Goal: Information Seeking & Learning: Check status

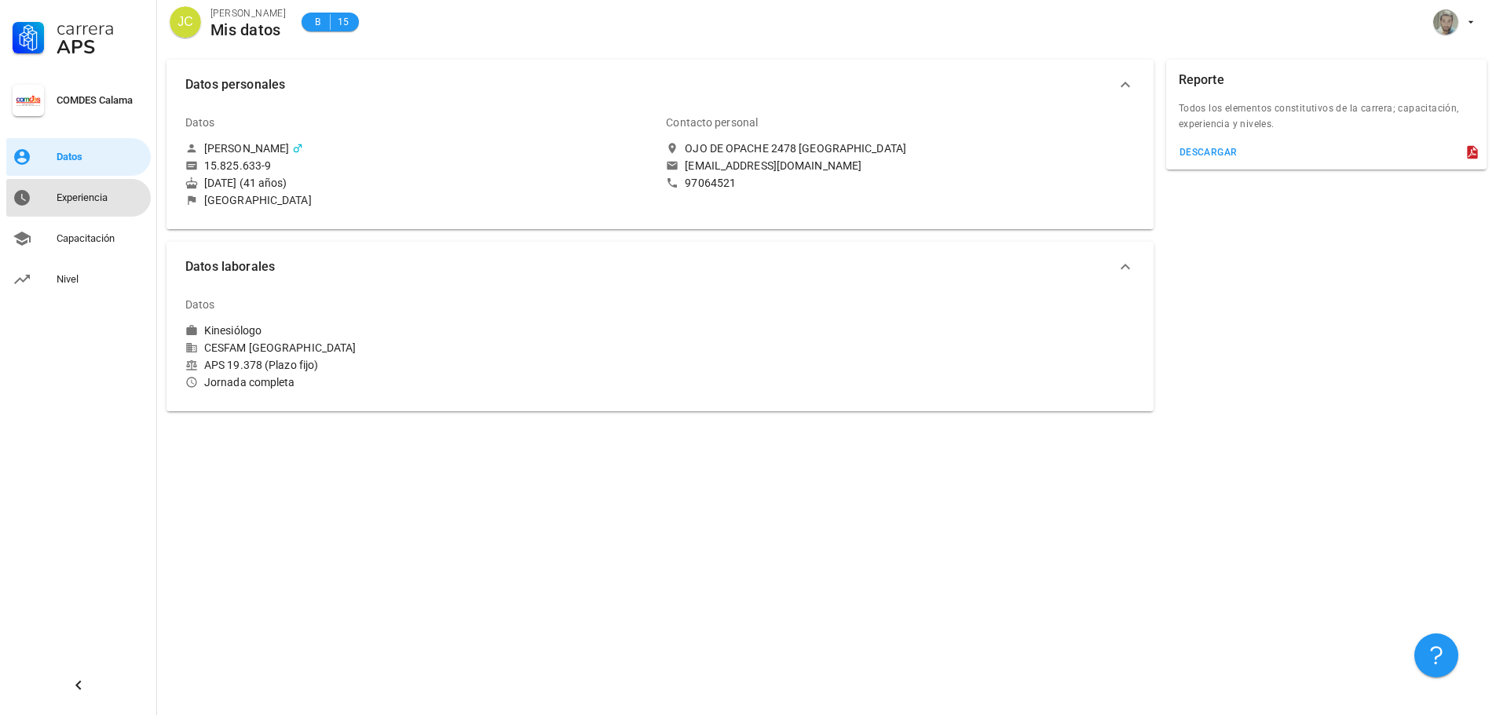
click at [100, 196] on div "Experiencia" at bounding box center [101, 198] width 88 height 13
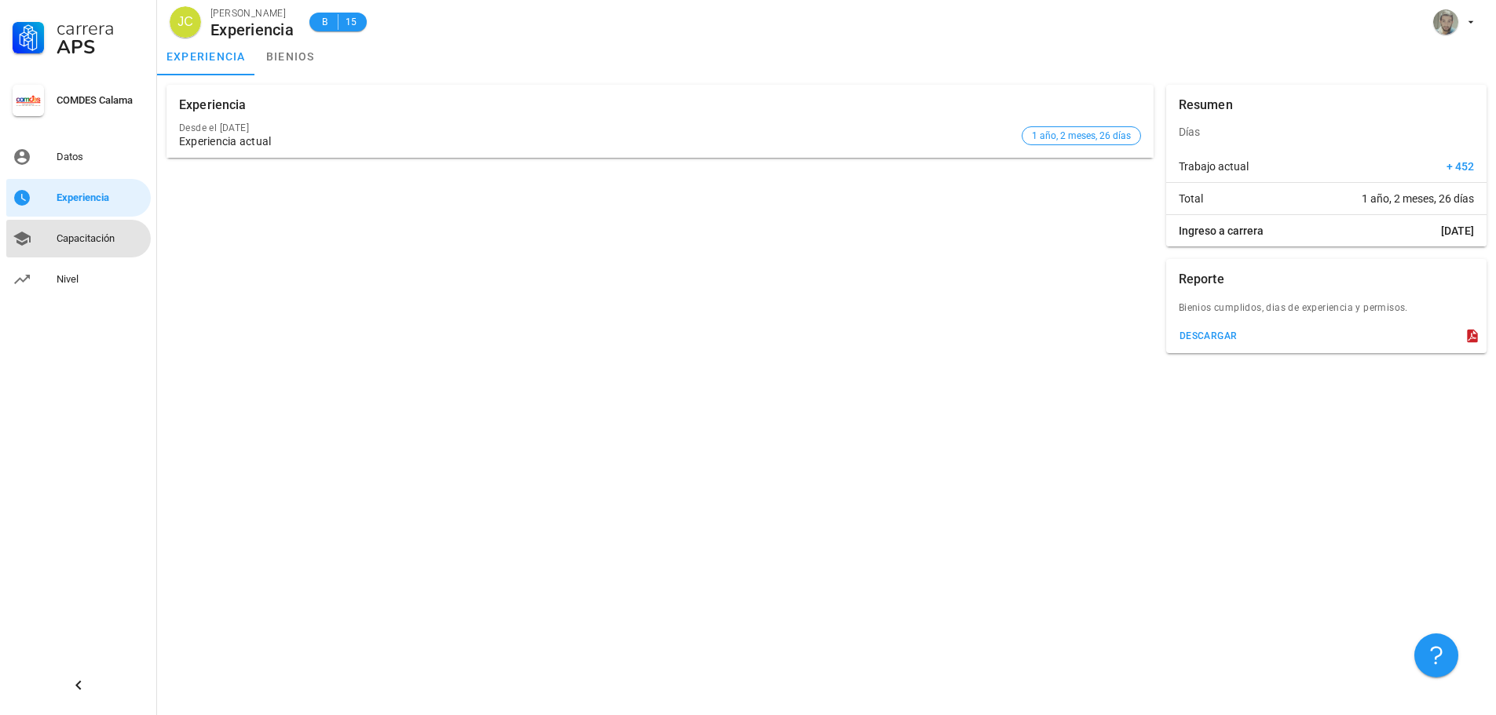
click at [84, 235] on div "Capacitación" at bounding box center [101, 238] width 88 height 13
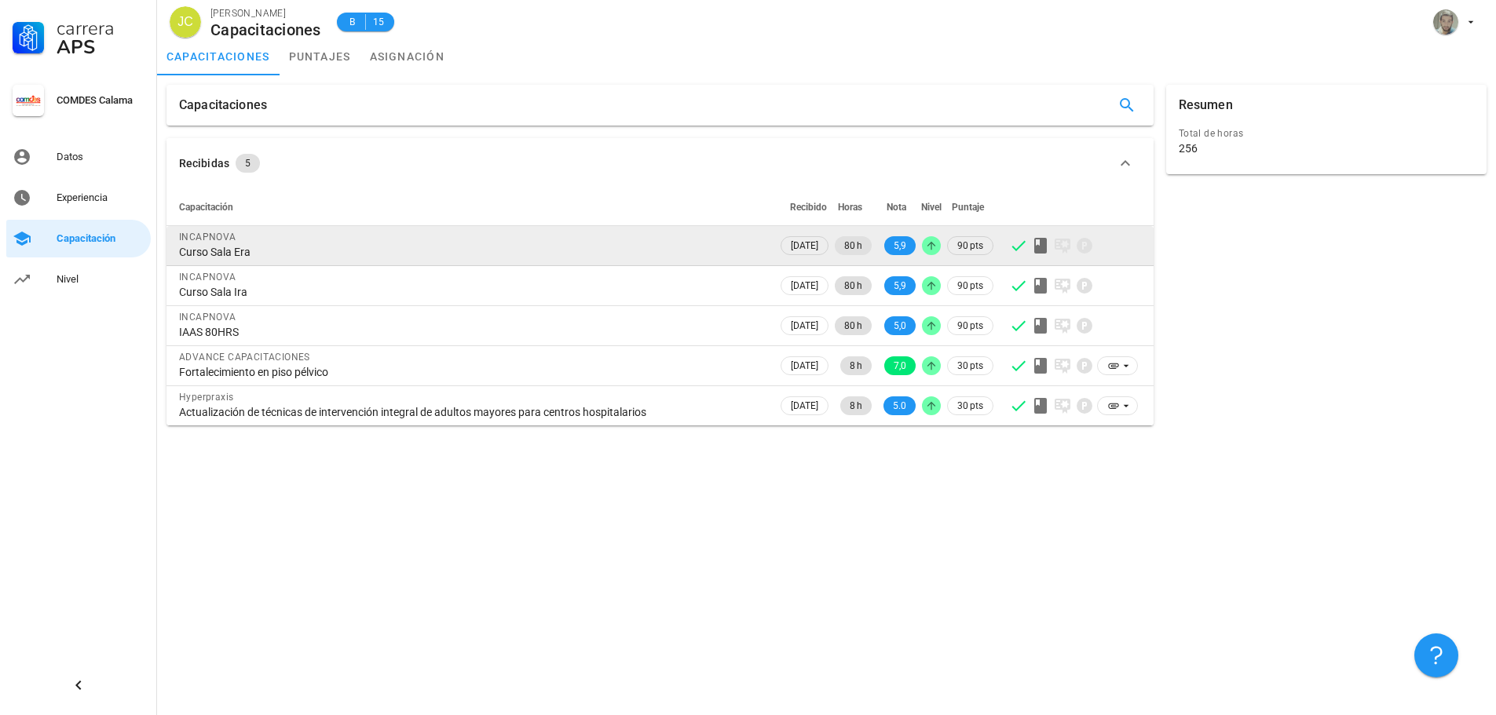
click at [225, 253] on div "Curso Sala Era" at bounding box center [472, 252] width 586 height 14
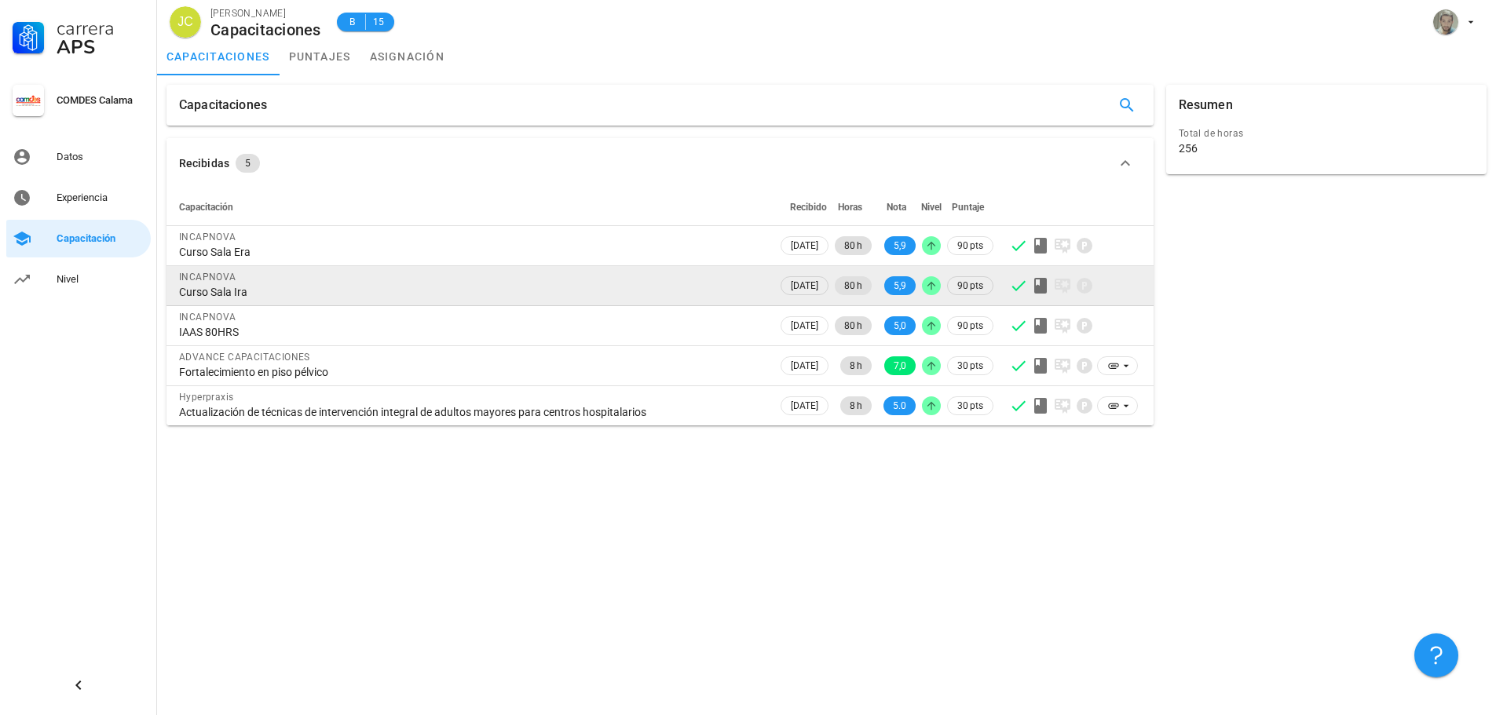
click at [226, 284] on div "INCAPNOVA" at bounding box center [472, 277] width 586 height 16
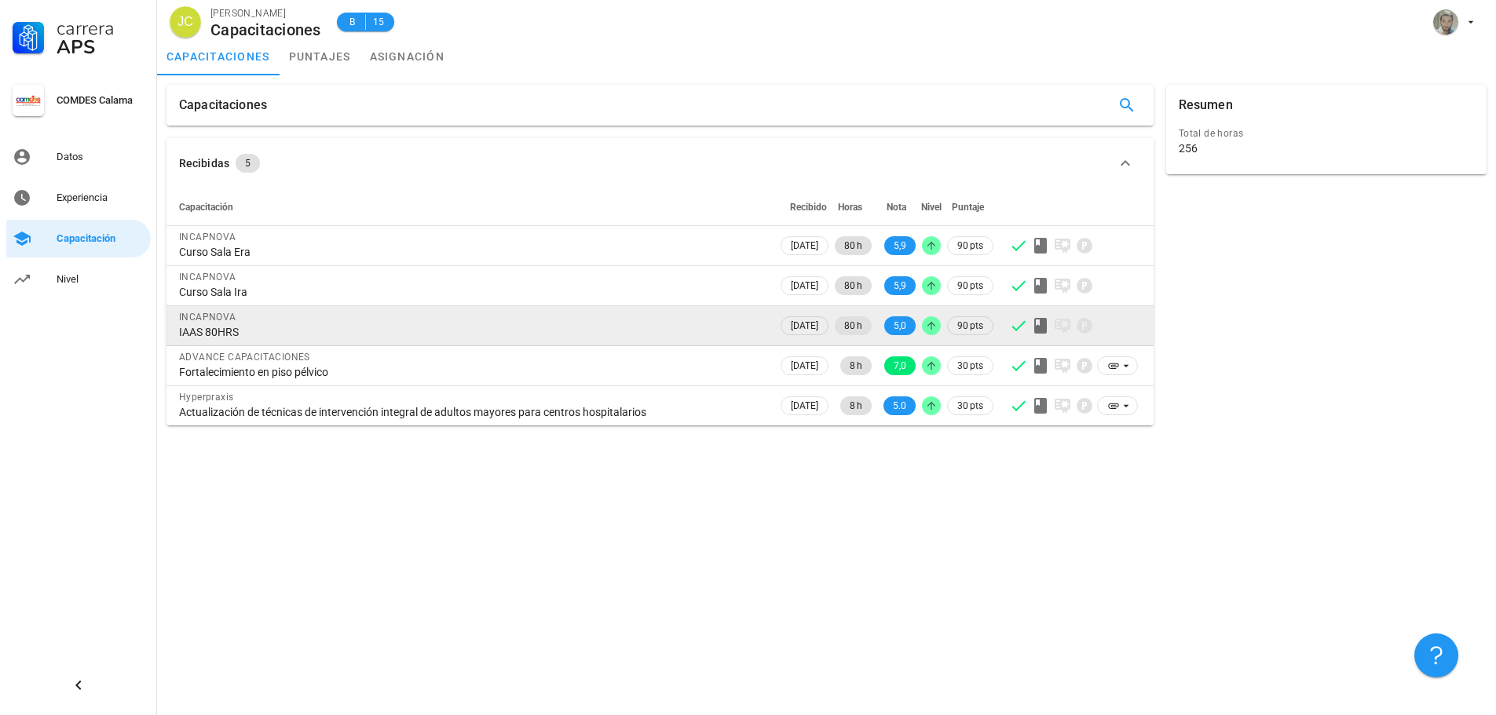
click at [236, 322] on div "INCAPNOVA" at bounding box center [472, 317] width 586 height 16
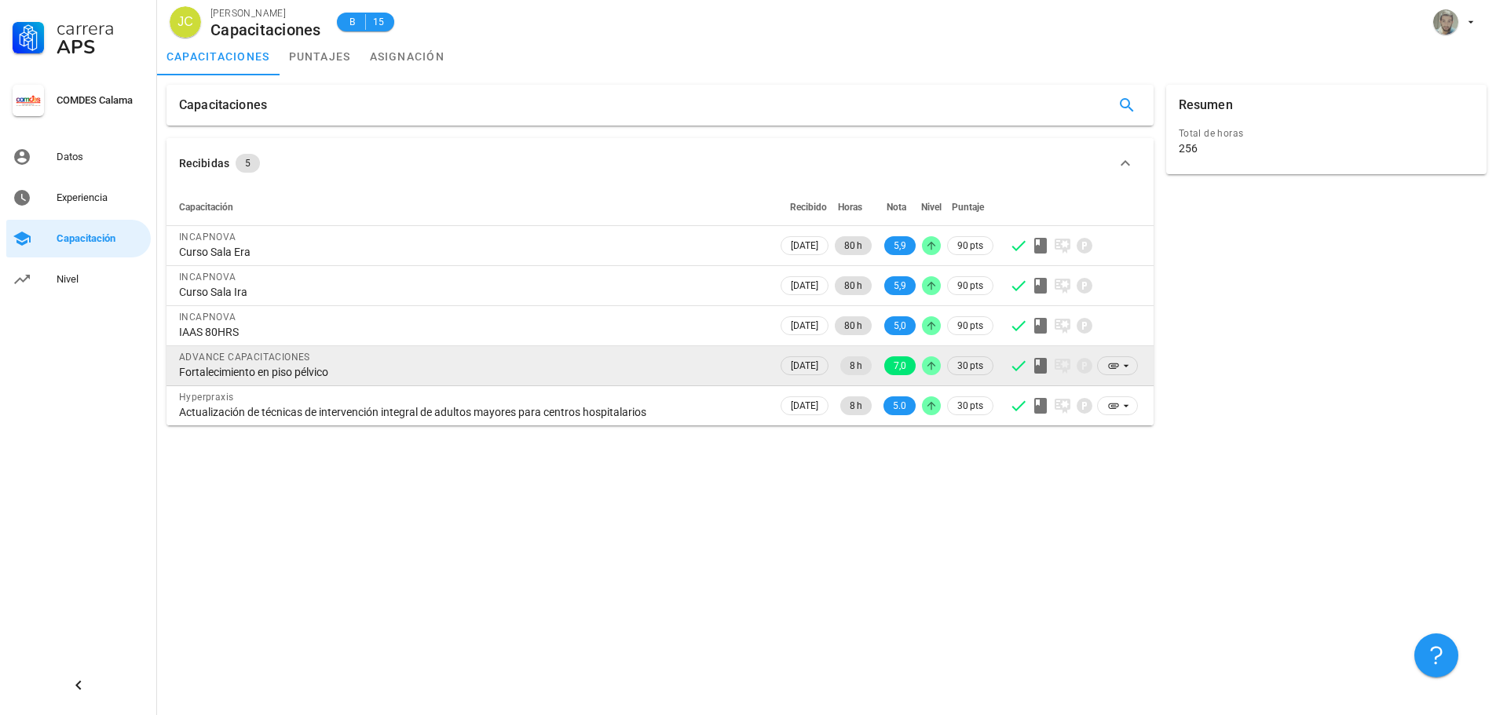
click at [250, 365] on div "Fortalecimiento en piso pélvico" at bounding box center [472, 372] width 586 height 14
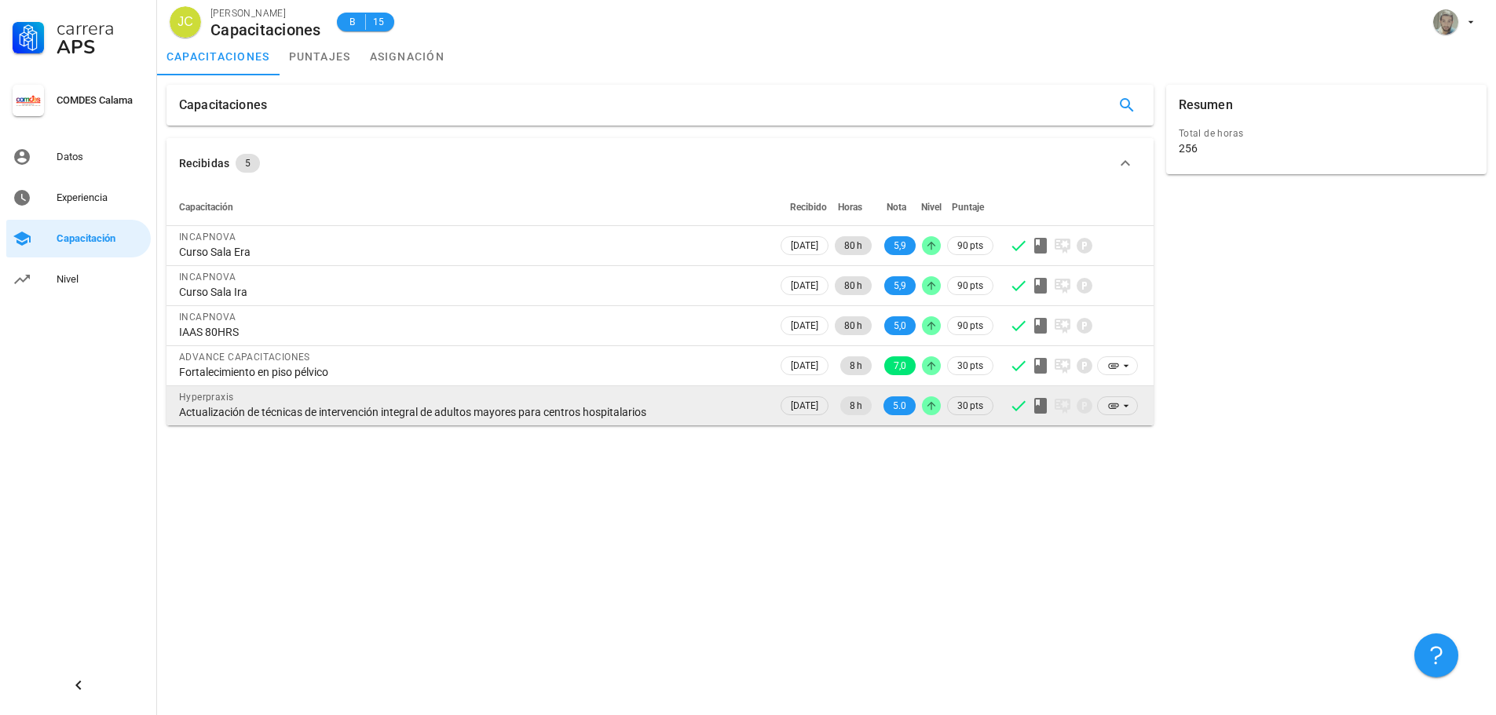
click at [250, 399] on div "Hyperpraxis" at bounding box center [472, 397] width 586 height 16
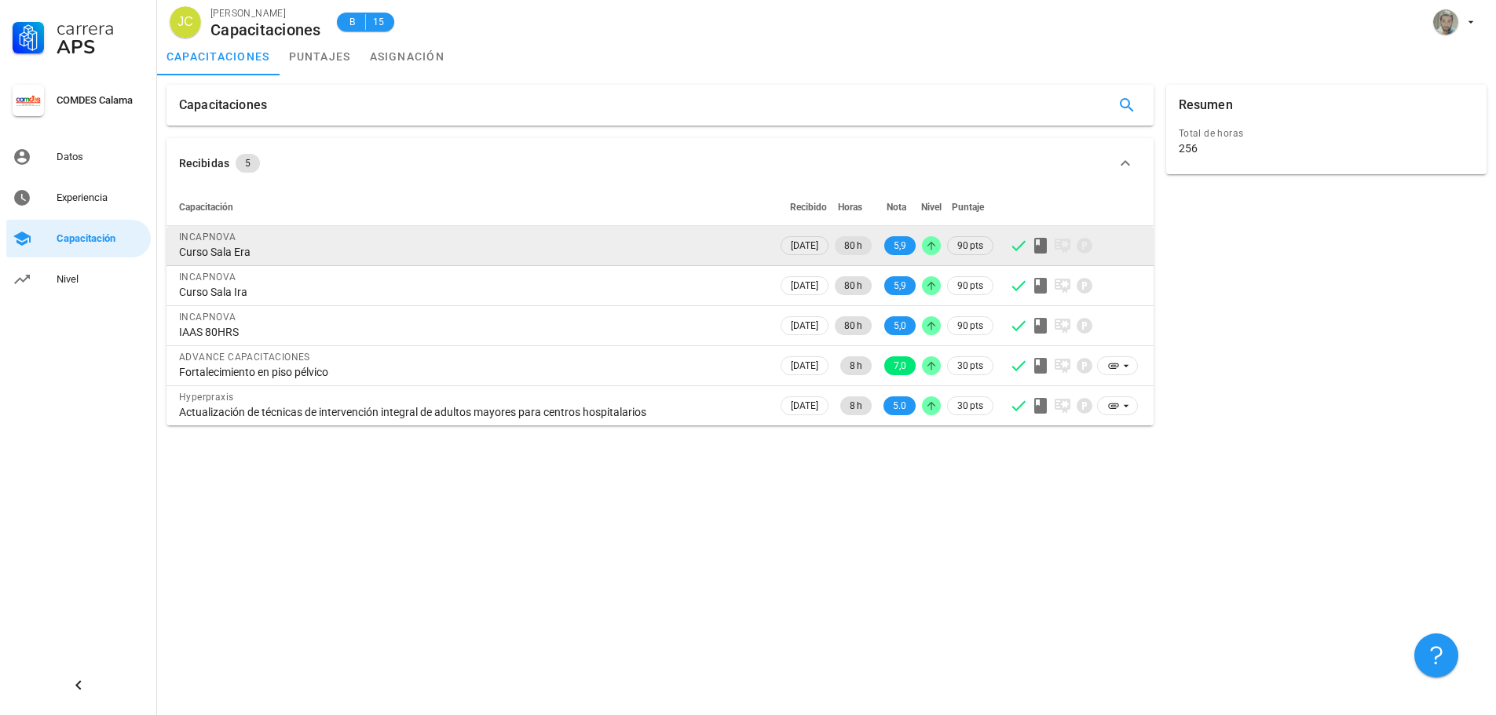
click at [261, 243] on div "INCAPNOVA" at bounding box center [472, 237] width 586 height 16
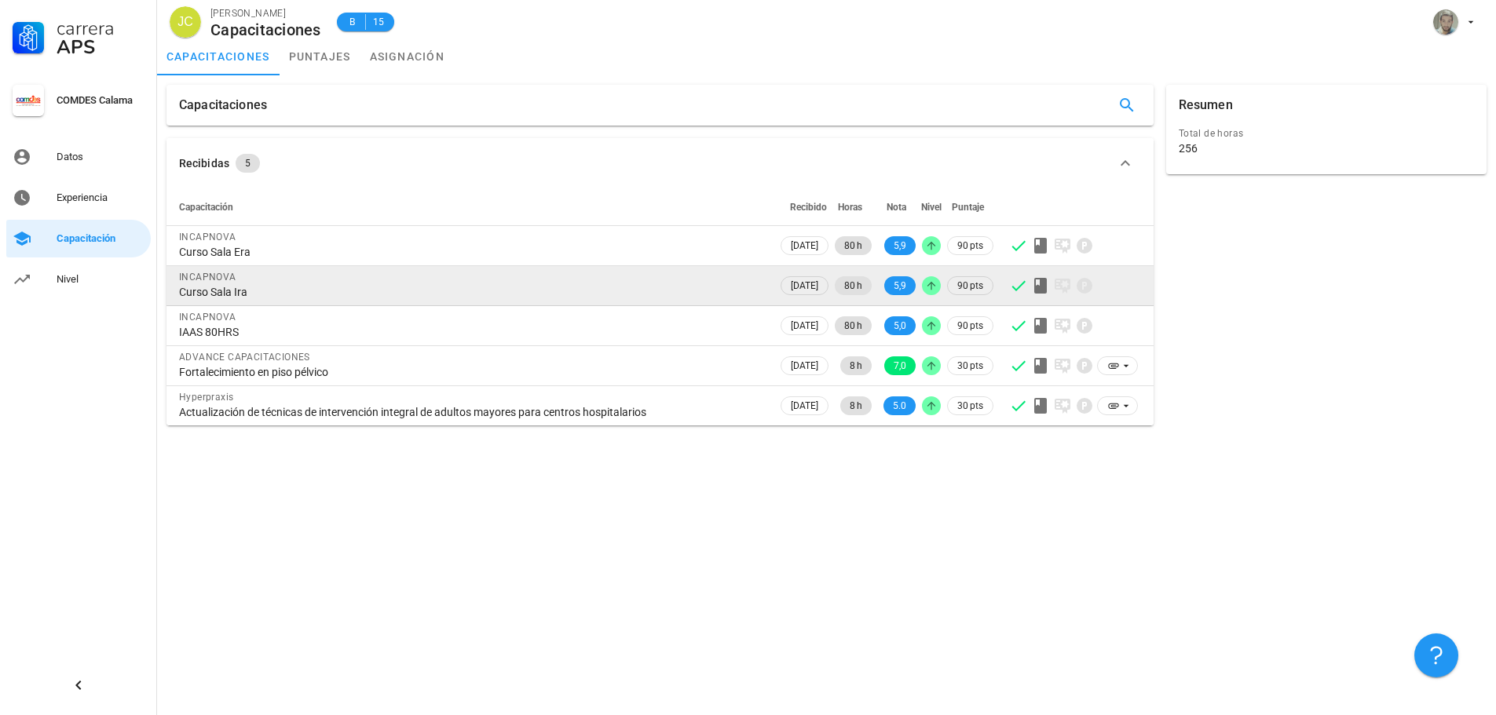
click at [247, 278] on div "INCAPNOVA" at bounding box center [472, 277] width 586 height 16
click at [241, 302] on td "INCAPNOVA Curso Sala Ira" at bounding box center [471, 286] width 611 height 40
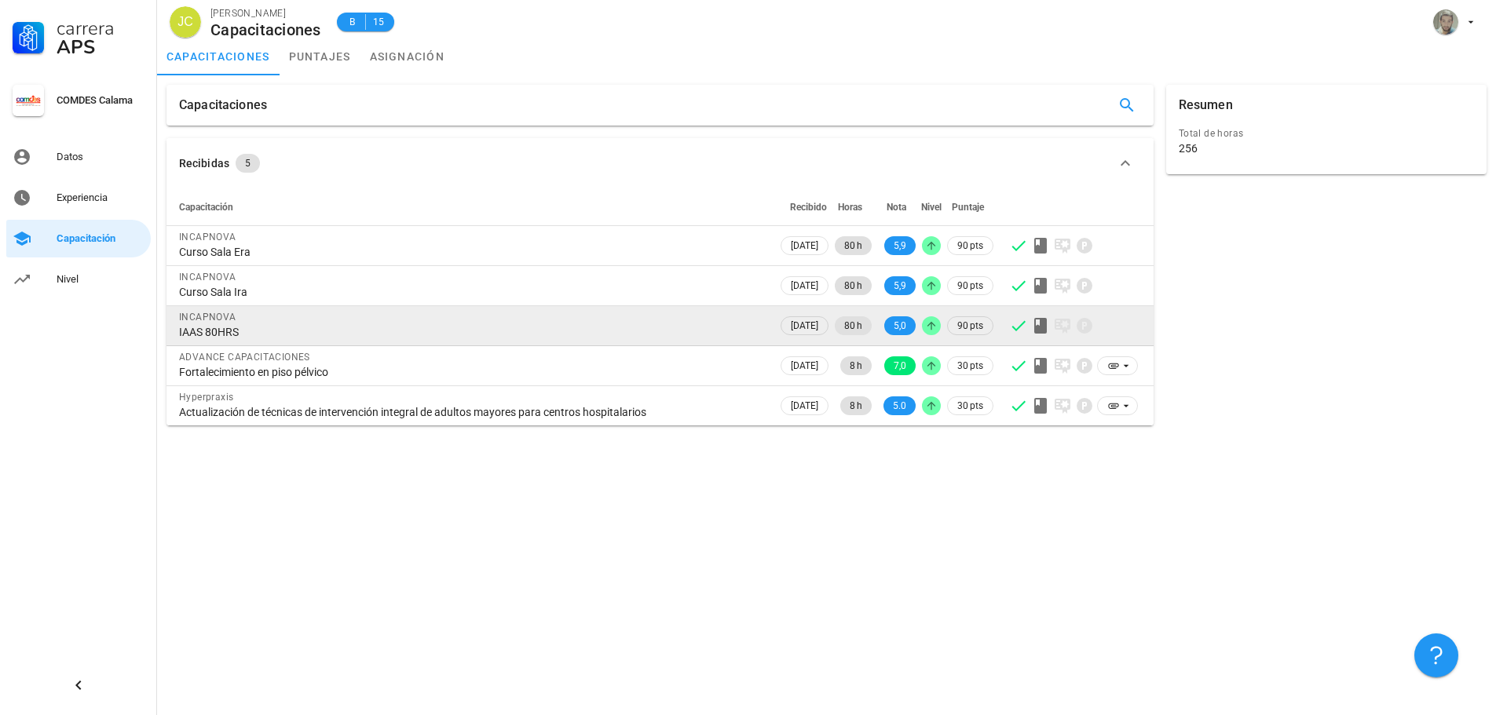
click at [239, 320] on div "INCAPNOVA" at bounding box center [472, 317] width 586 height 16
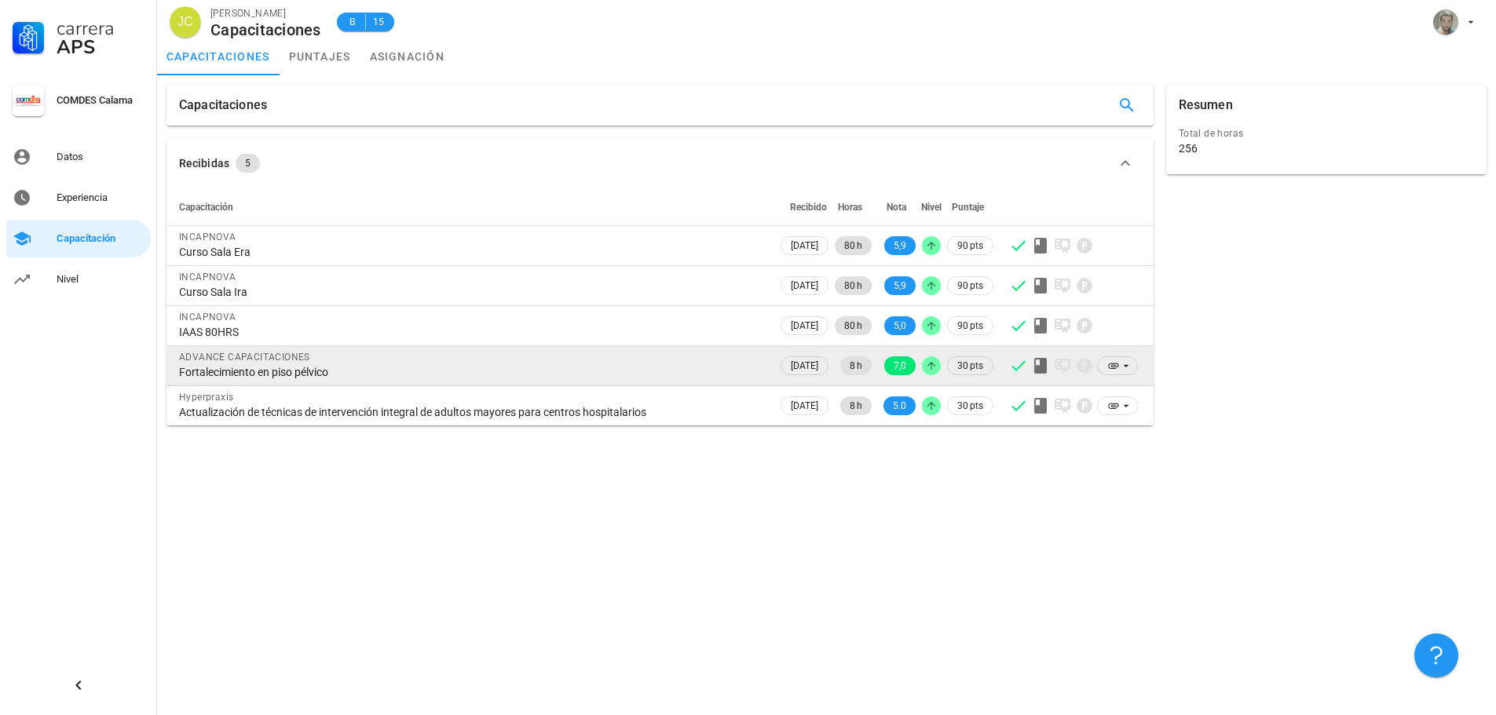
click at [239, 368] on div "Fortalecimiento en piso pélvico" at bounding box center [472, 372] width 586 height 14
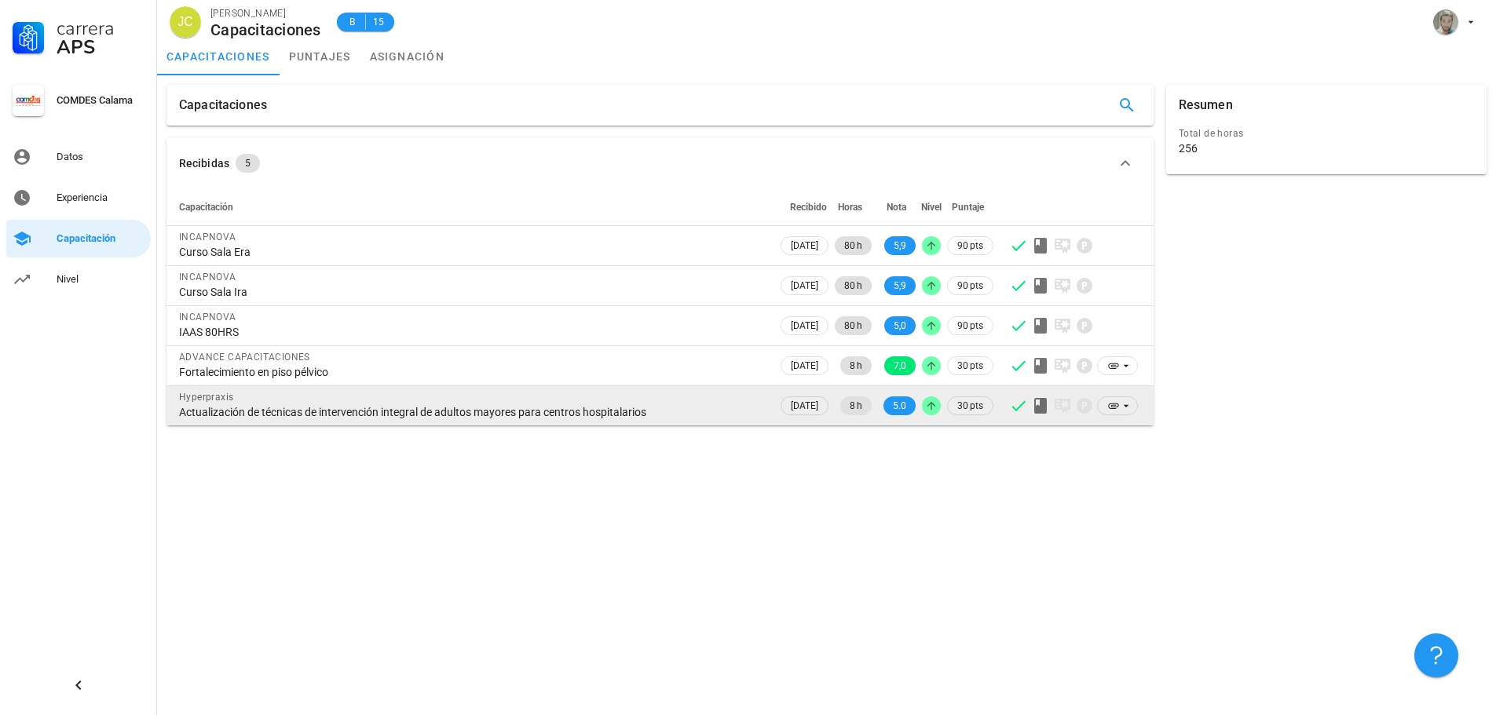
click at [250, 408] on div "Actualización de técnicas de intervención integral de adultos mayores para cent…" at bounding box center [472, 412] width 586 height 14
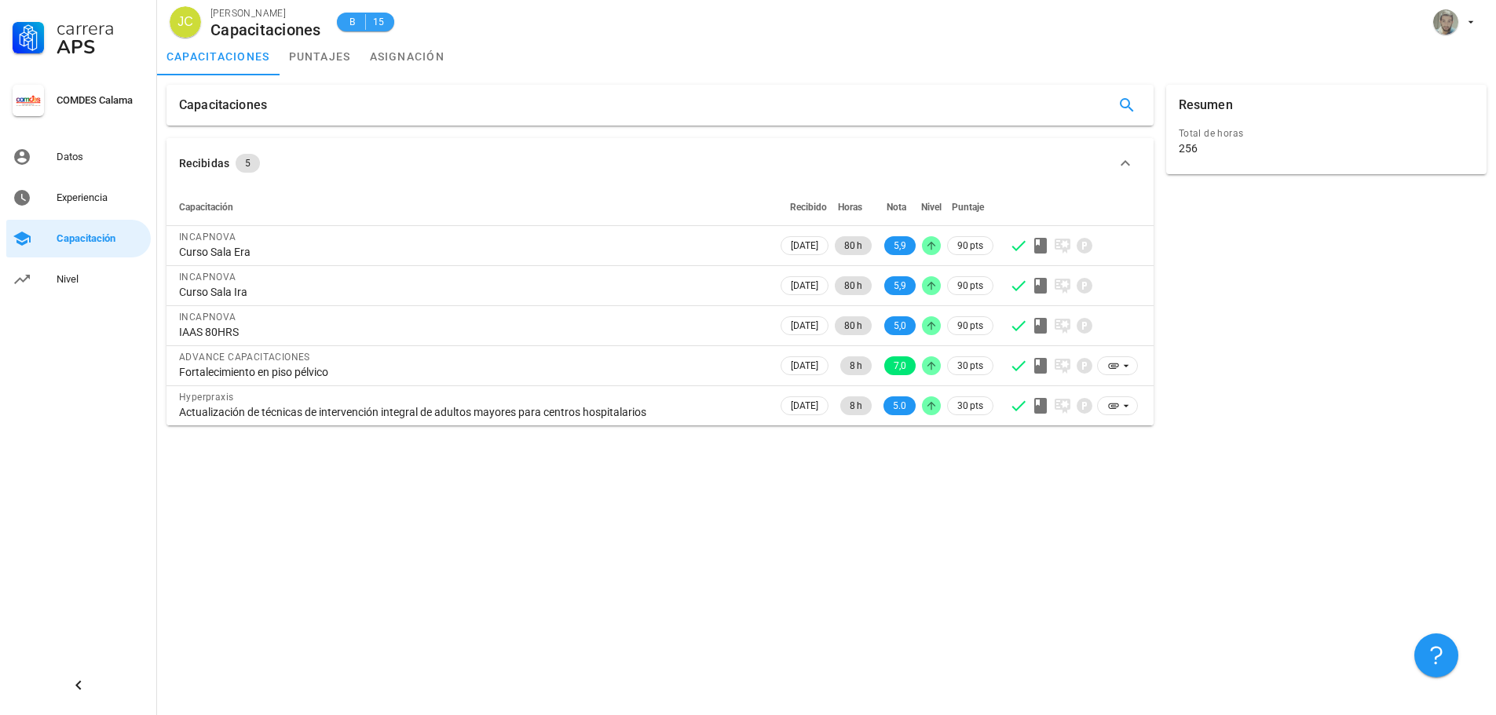
click at [347, 27] on span "B" at bounding box center [352, 22] width 13 height 16
click at [370, 27] on div "B 15" at bounding box center [365, 22] width 38 height 16
click at [305, 51] on link "puntajes" at bounding box center [320, 57] width 81 height 38
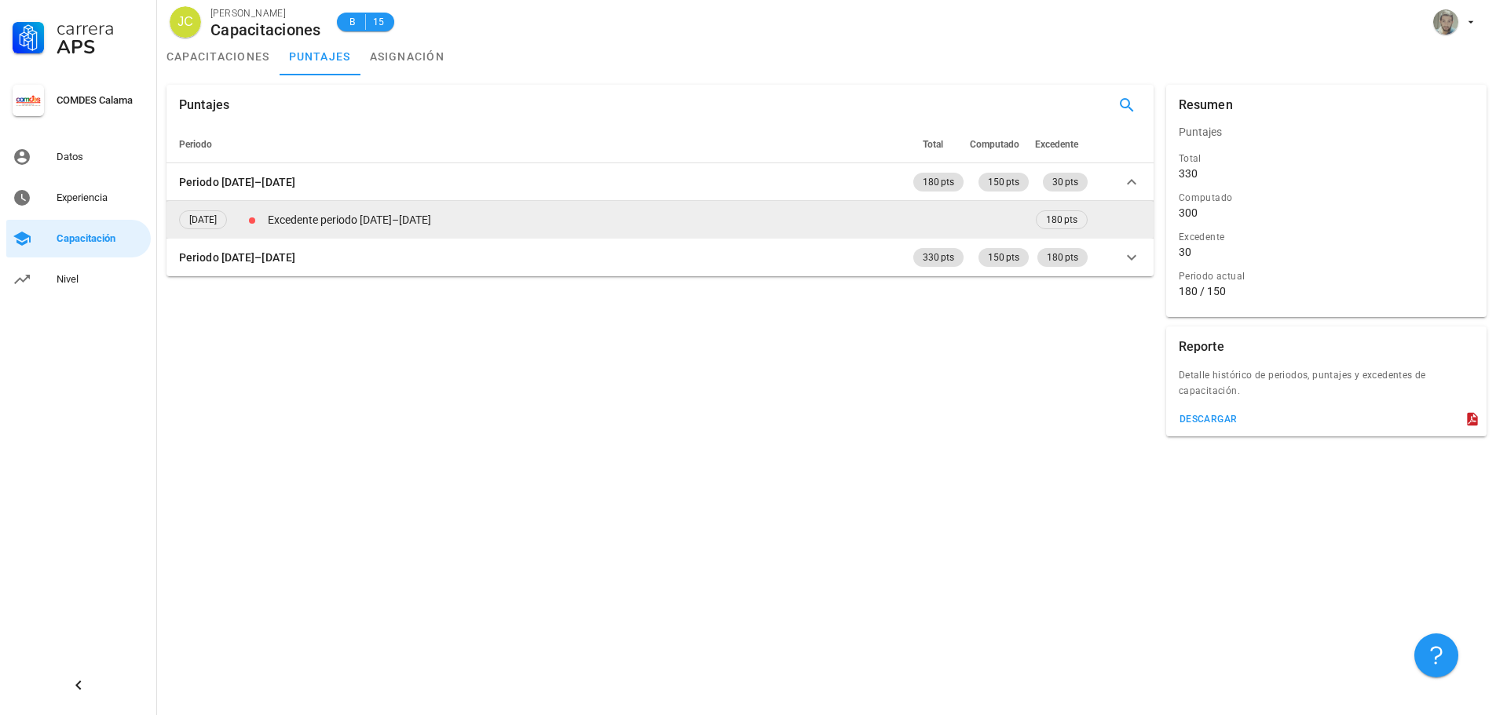
click at [349, 215] on td "Excedente periodo [DATE]–[DATE]" at bounding box center [649, 220] width 768 height 38
click at [1068, 221] on span "180 pts" at bounding box center [1061, 219] width 31 height 17
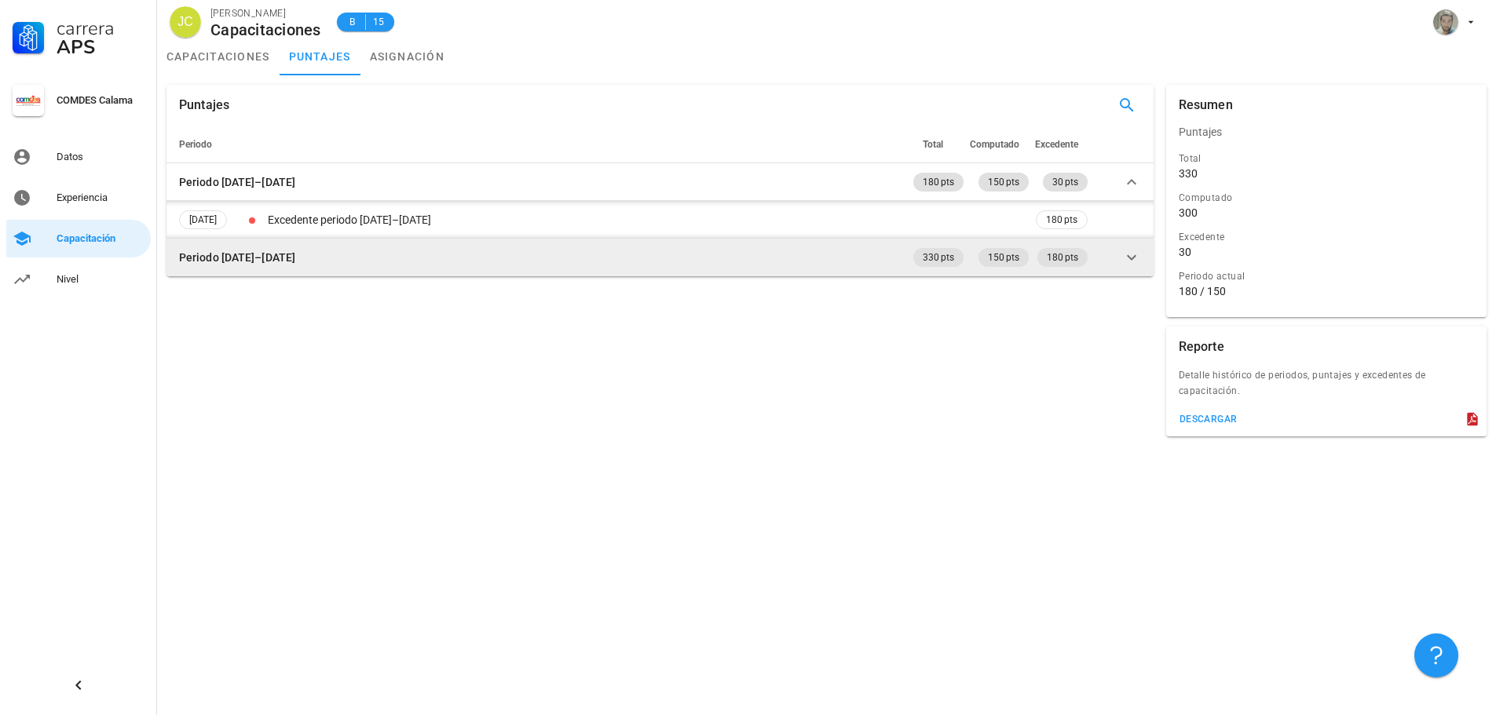
click at [1139, 261] on icon at bounding box center [1131, 257] width 19 height 19
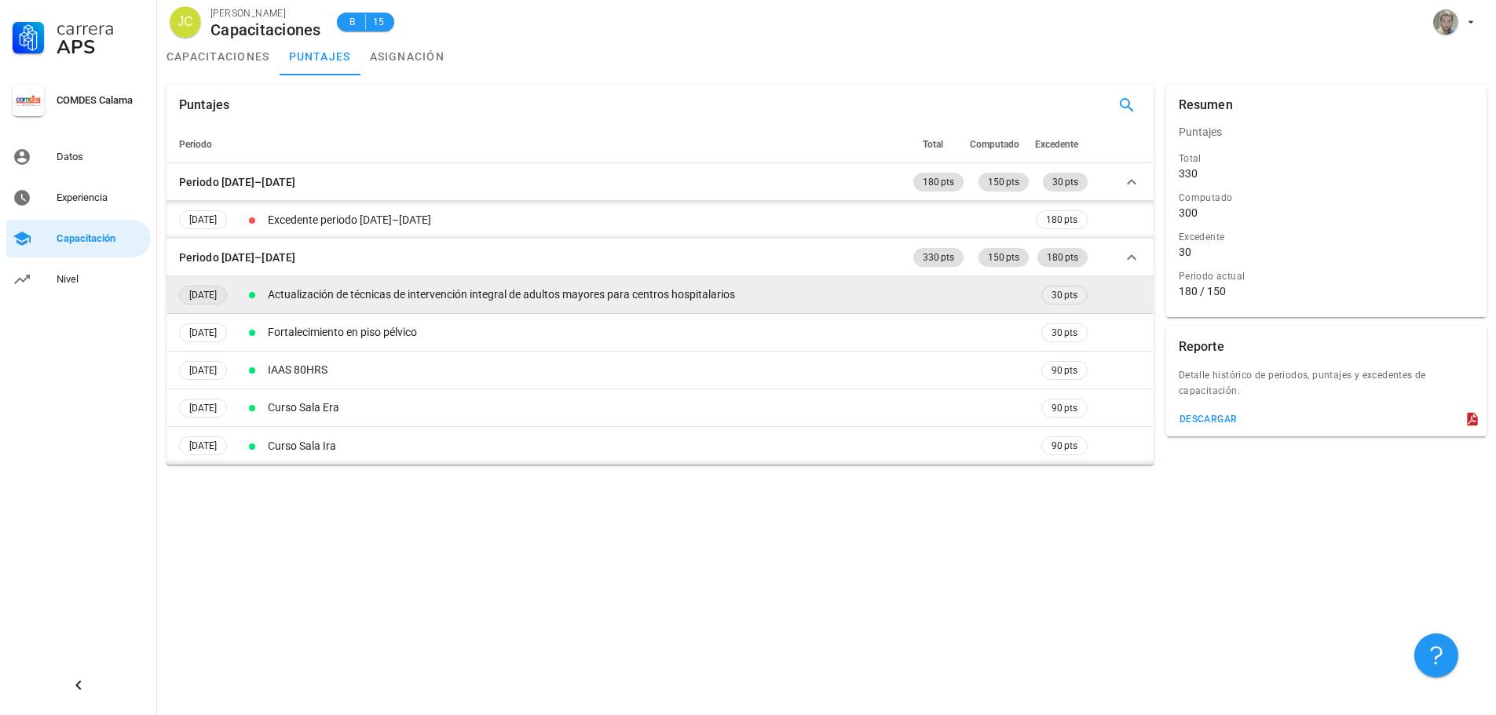
click at [217, 287] on span "[DATE]" at bounding box center [202, 295] width 27 height 17
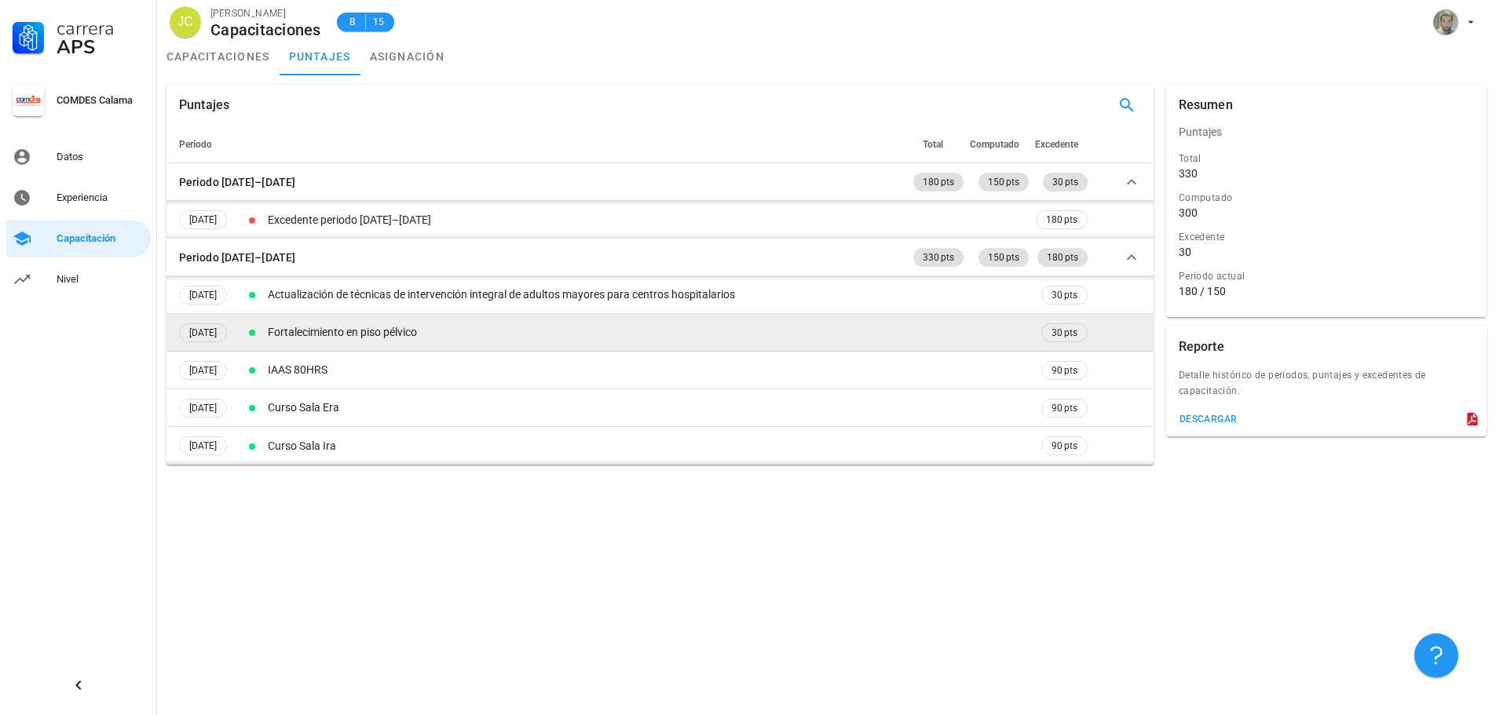
click at [236, 317] on td "[DATE]" at bounding box center [202, 333] width 73 height 38
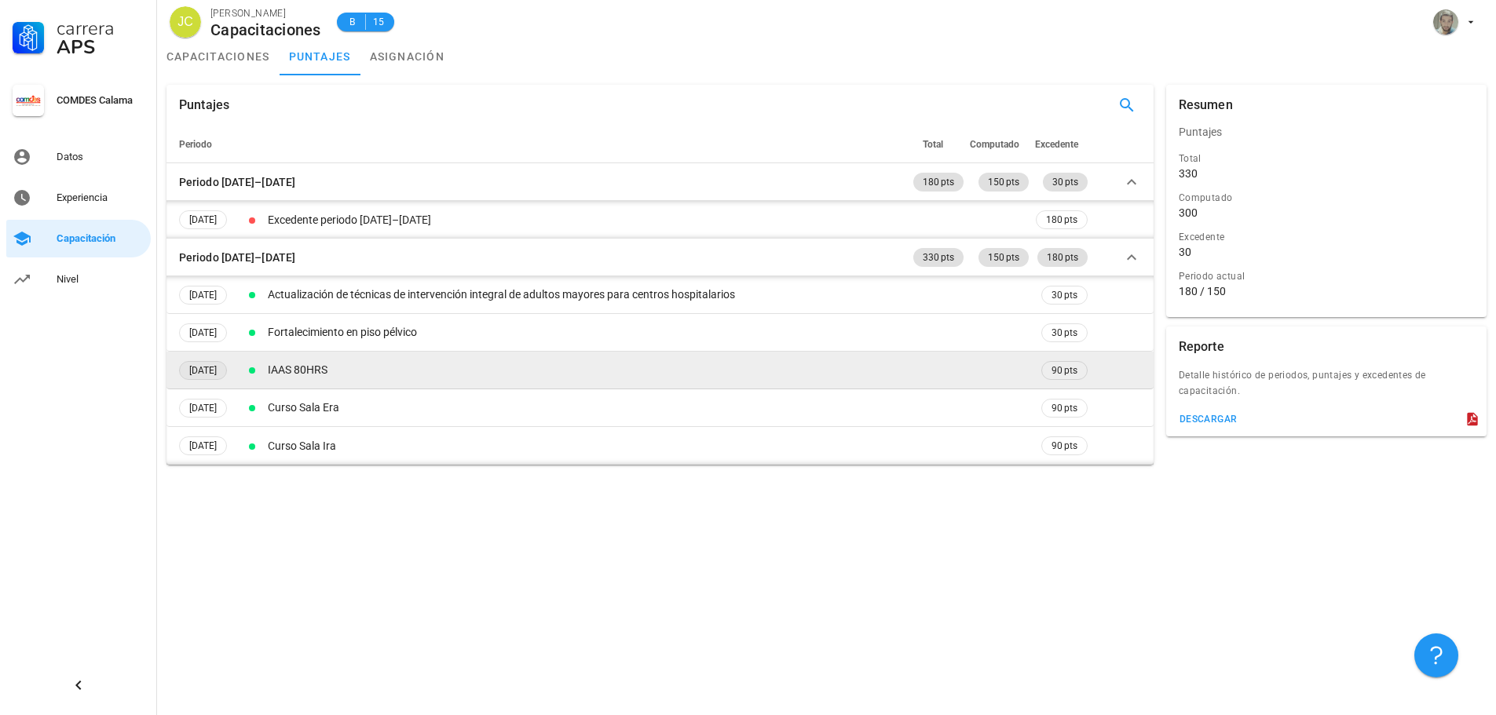
click at [217, 362] on span "[DATE]" at bounding box center [202, 370] width 27 height 17
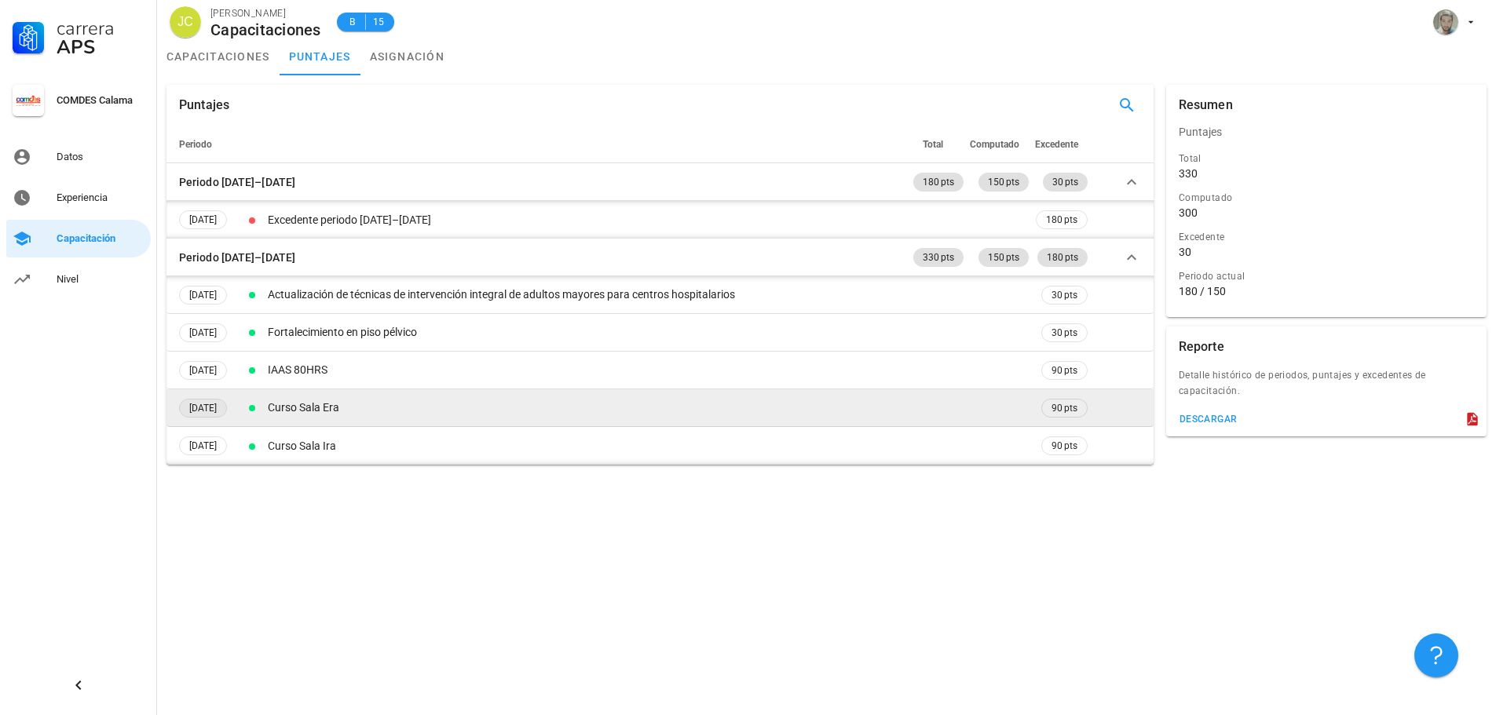
click at [217, 400] on span "[DATE]" at bounding box center [202, 408] width 27 height 17
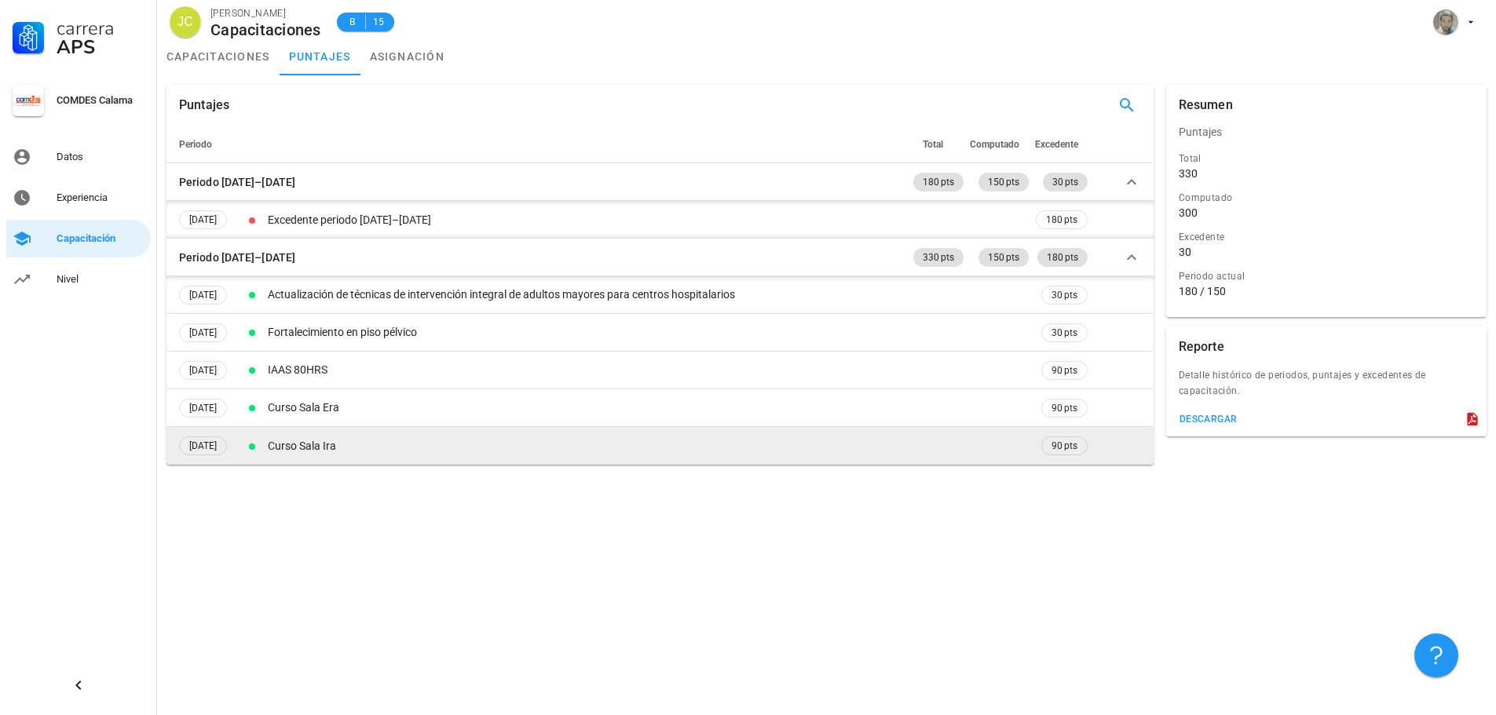
click at [239, 437] on td "[DATE]" at bounding box center [202, 446] width 73 height 38
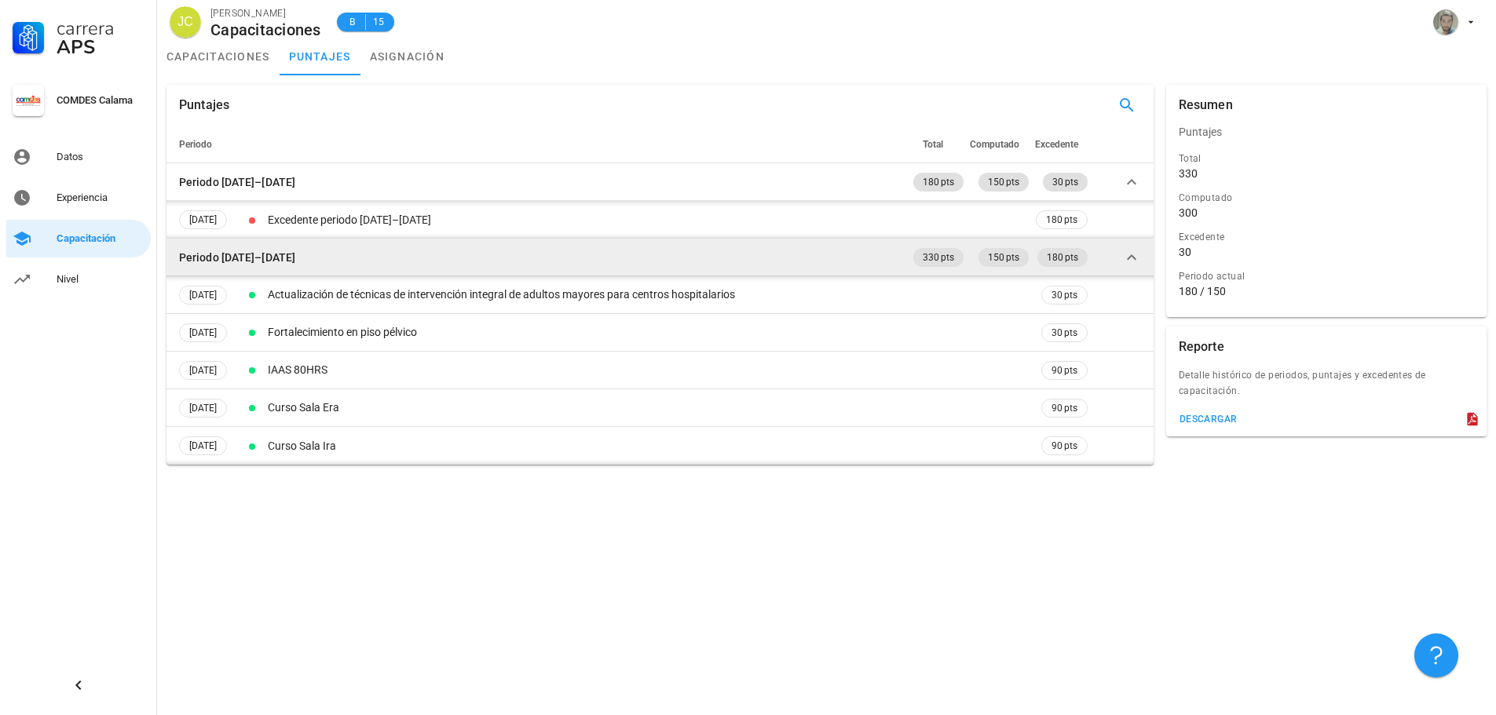
click at [1124, 266] on icon at bounding box center [1131, 257] width 19 height 19
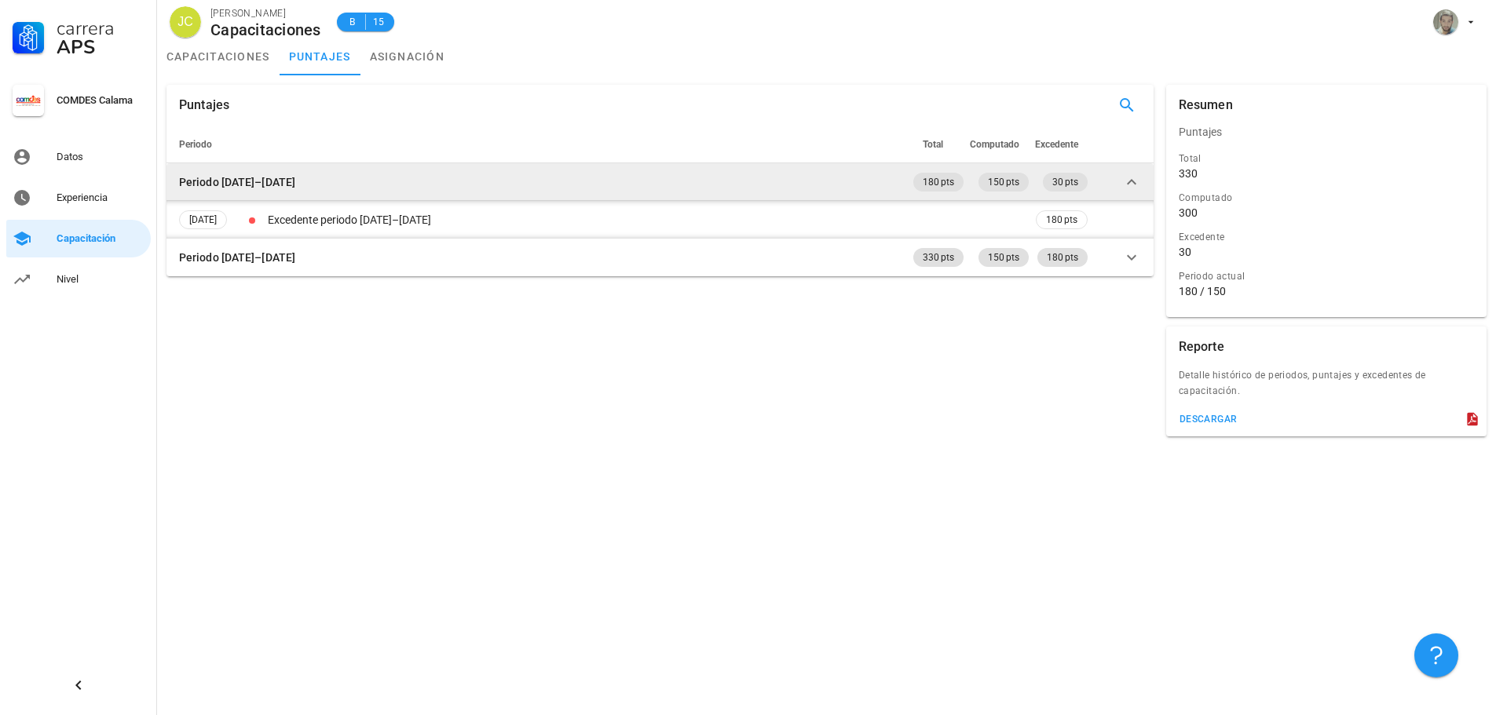
click at [1134, 185] on icon at bounding box center [1131, 182] width 19 height 19
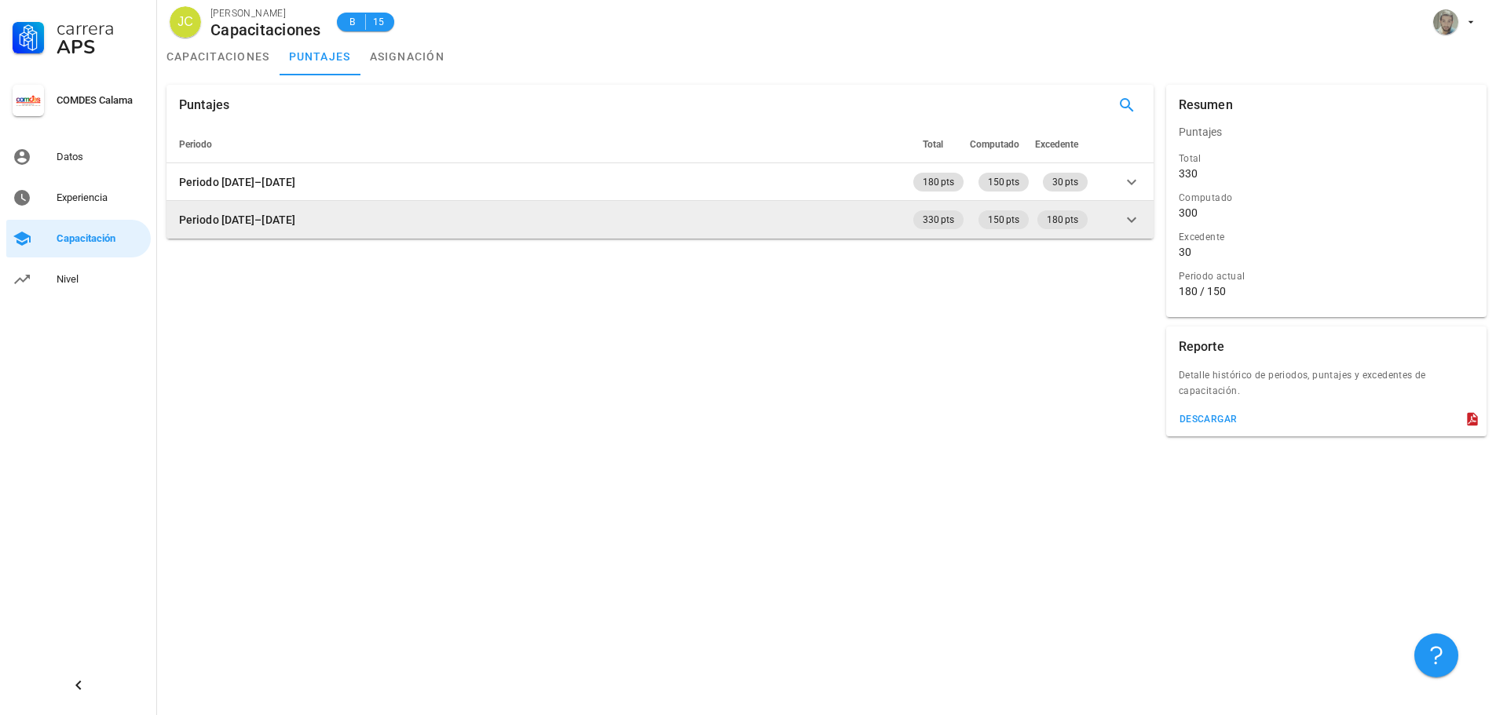
click at [1122, 214] on icon at bounding box center [1131, 219] width 19 height 19
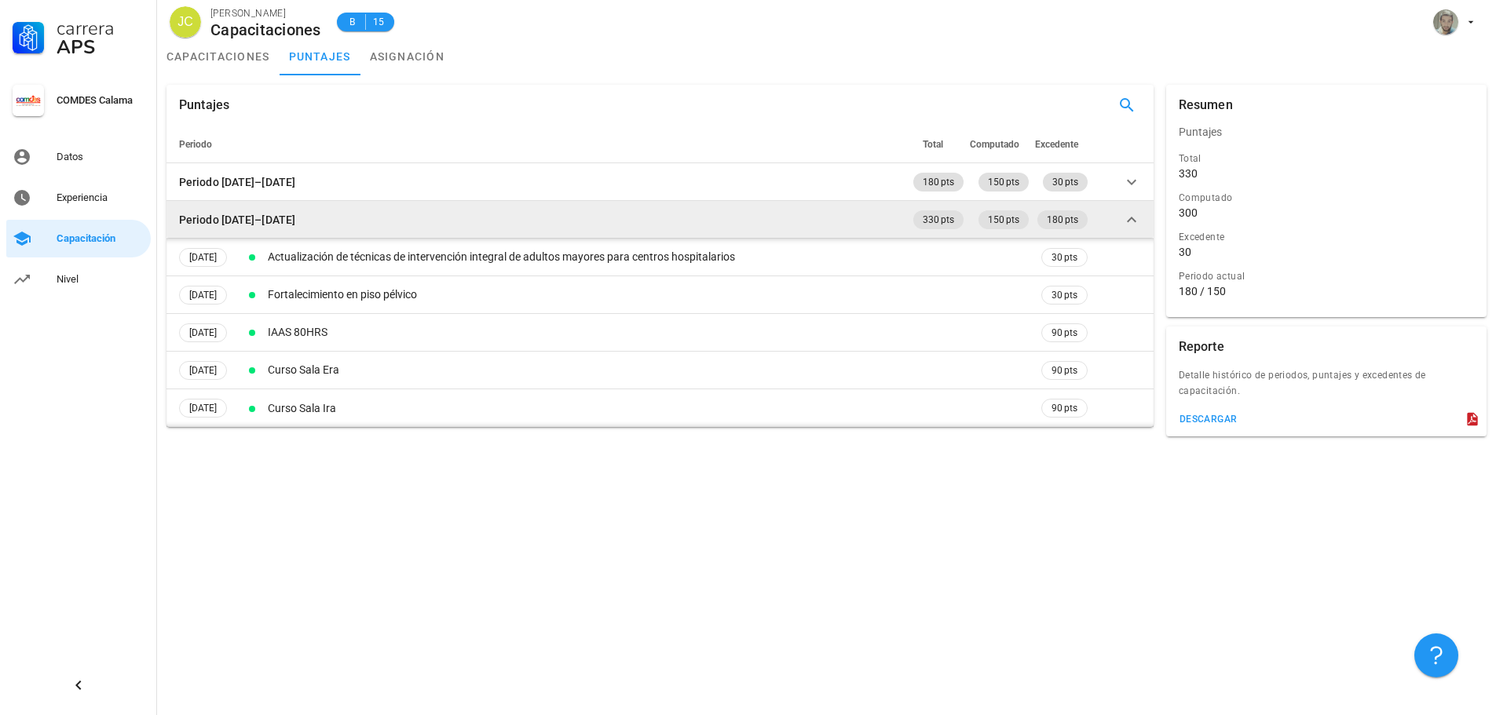
click at [1121, 214] on td at bounding box center [1122, 220] width 63 height 38
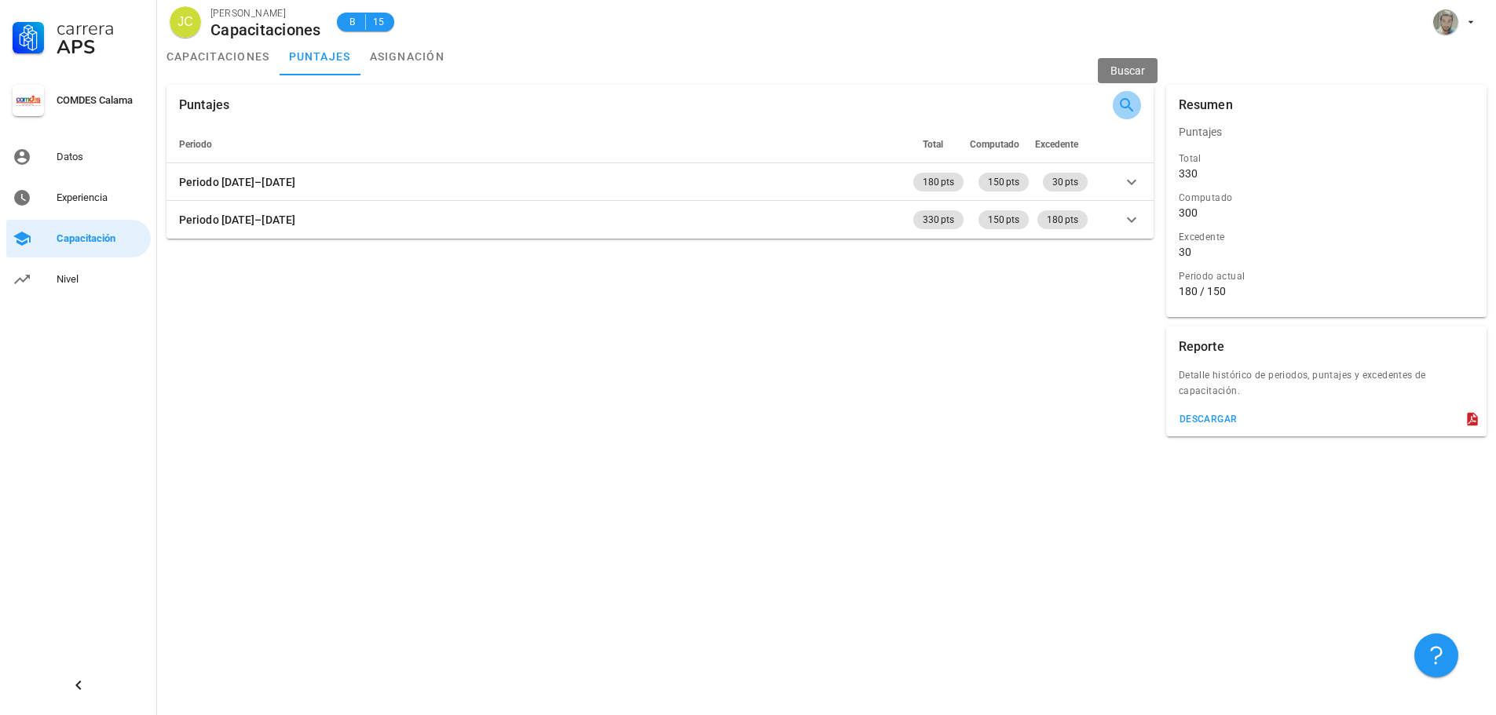
click at [1128, 111] on icon "button" at bounding box center [1126, 105] width 19 height 19
click at [1127, 111] on icon "button" at bounding box center [1126, 105] width 19 height 19
click at [1139, 19] on div "[PERSON_NAME] Capacitaciones B 15" at bounding box center [826, 19] width 1339 height 38
click at [417, 65] on link "asignación" at bounding box center [407, 57] width 94 height 38
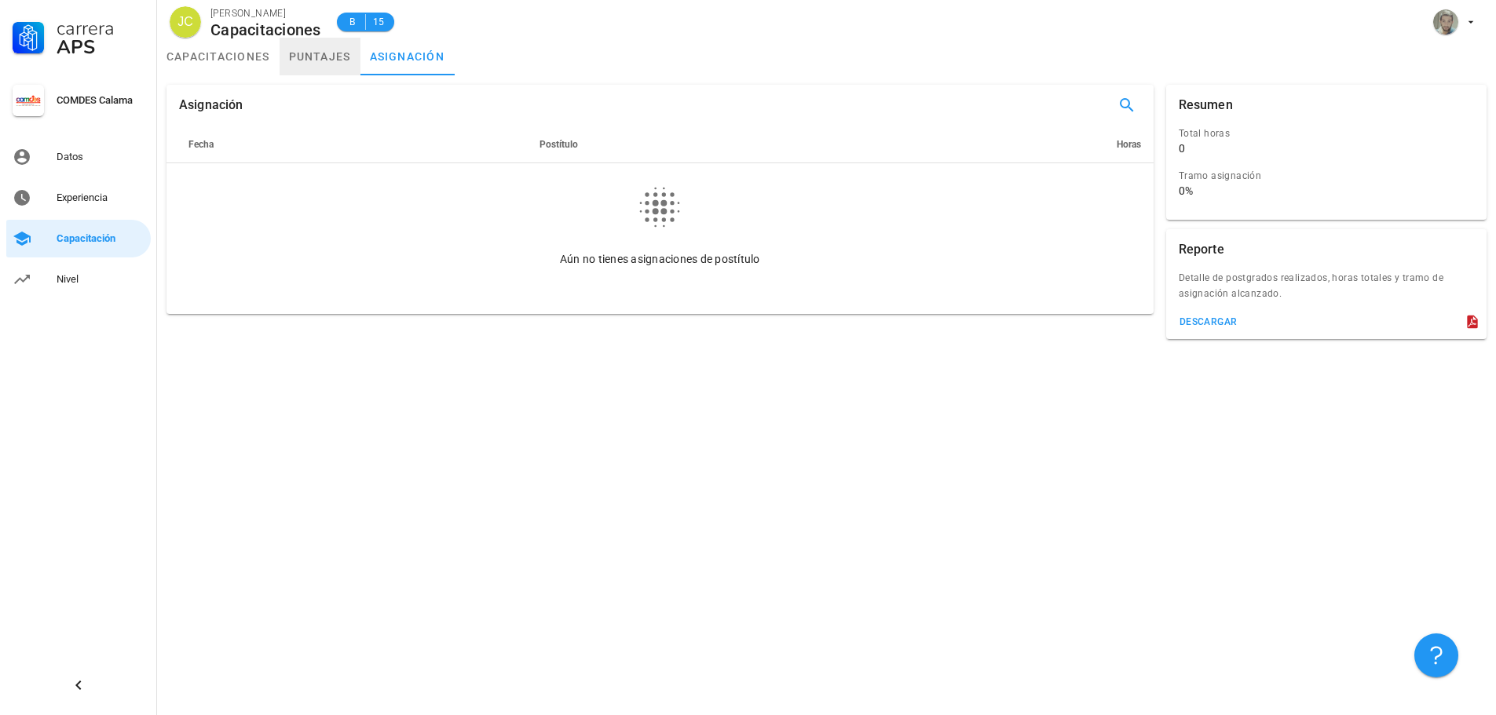
click at [324, 67] on link "puntajes" at bounding box center [320, 57] width 81 height 38
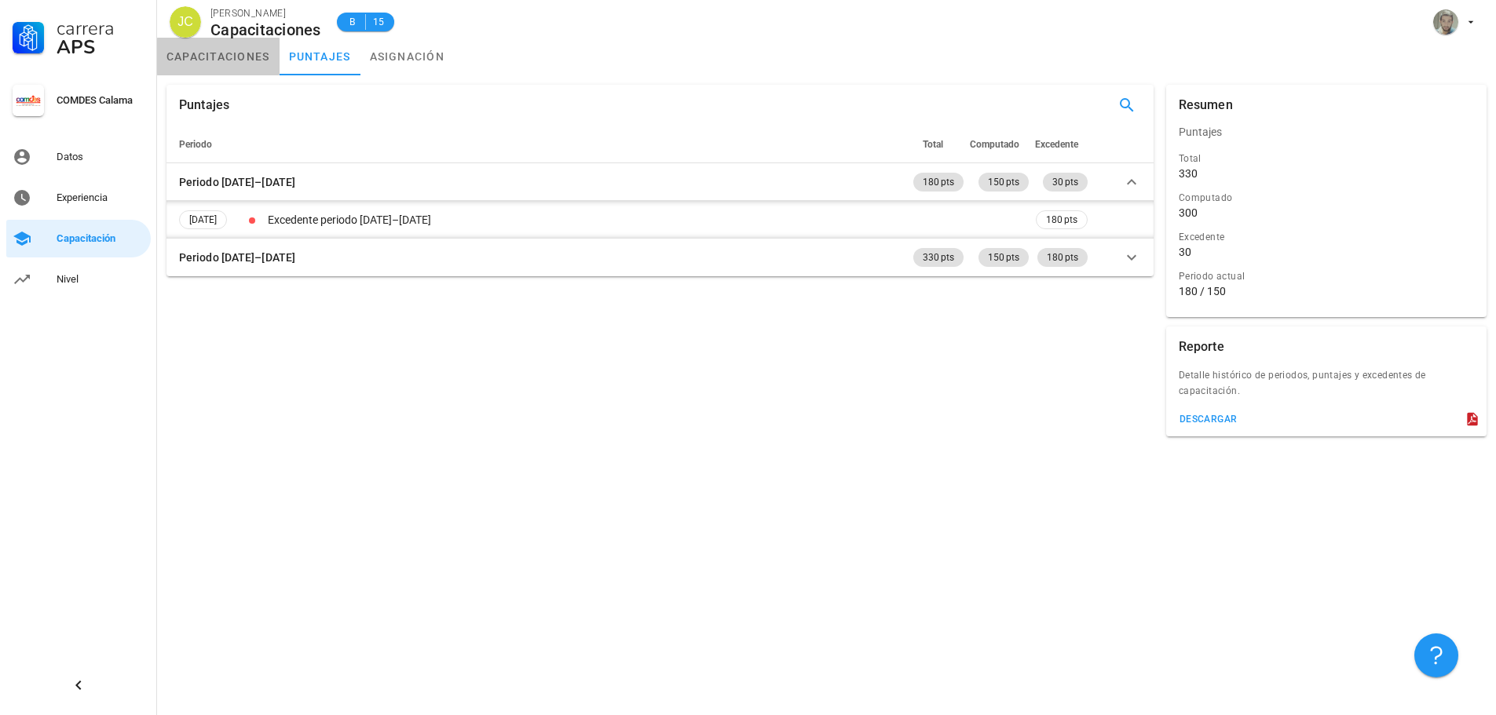
click at [258, 60] on link "capacitaciones" at bounding box center [218, 57] width 122 height 38
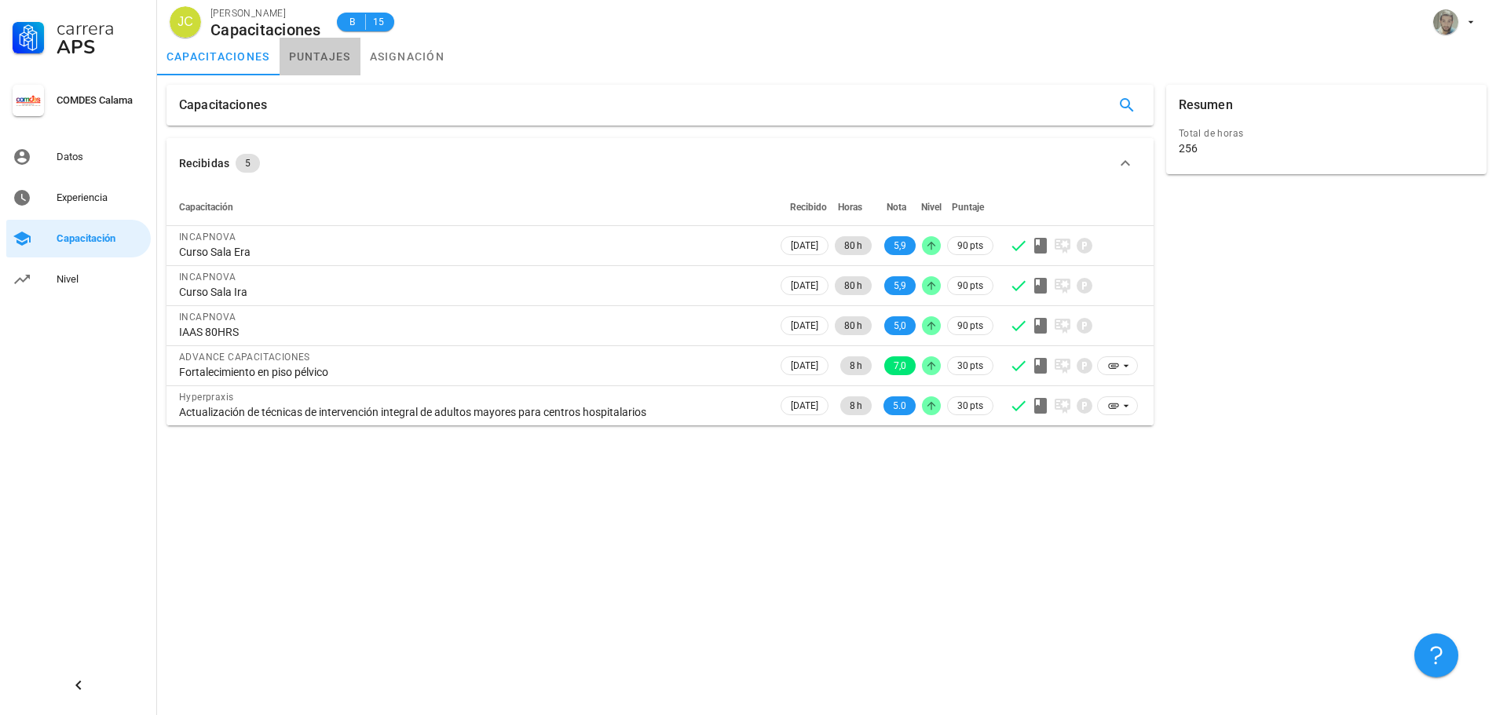
click at [295, 47] on link "puntajes" at bounding box center [320, 57] width 81 height 38
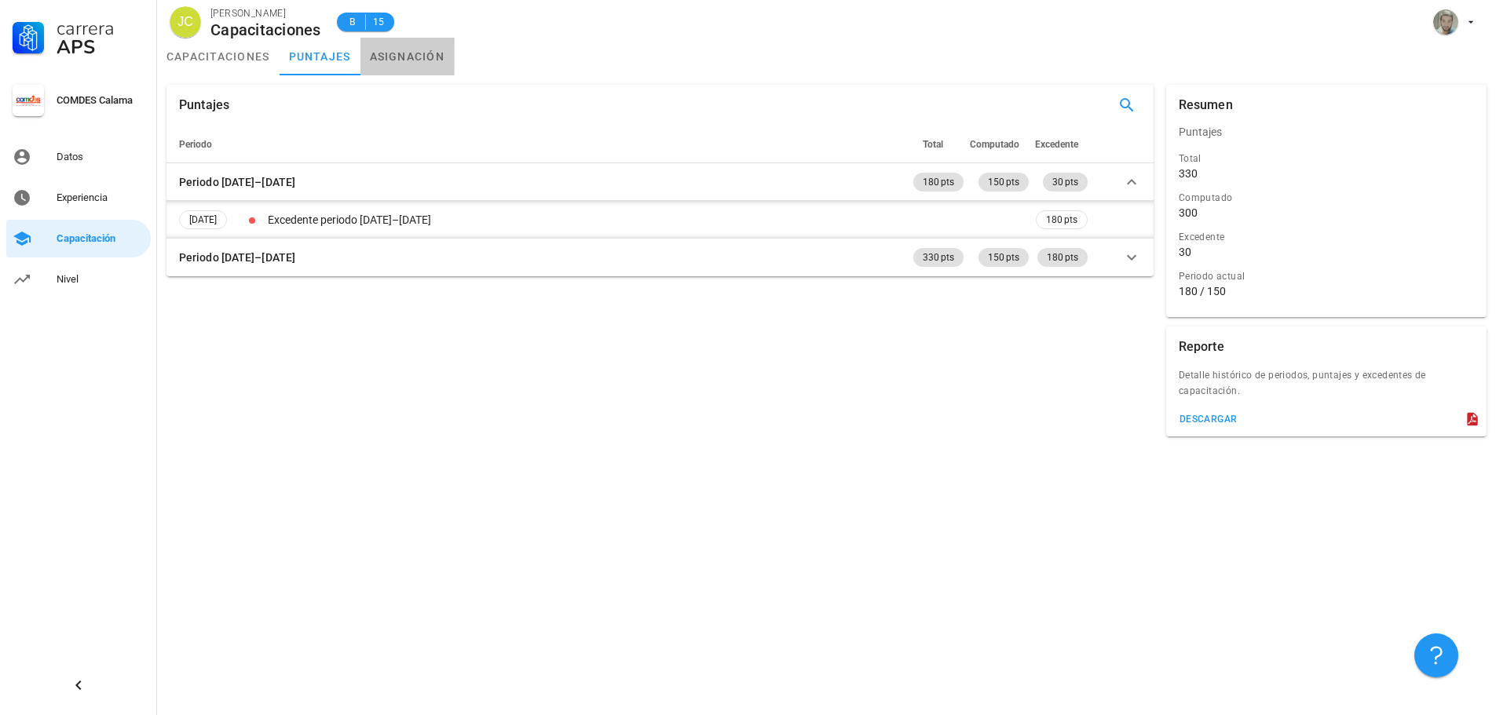
click at [386, 55] on link "asignación" at bounding box center [407, 57] width 94 height 38
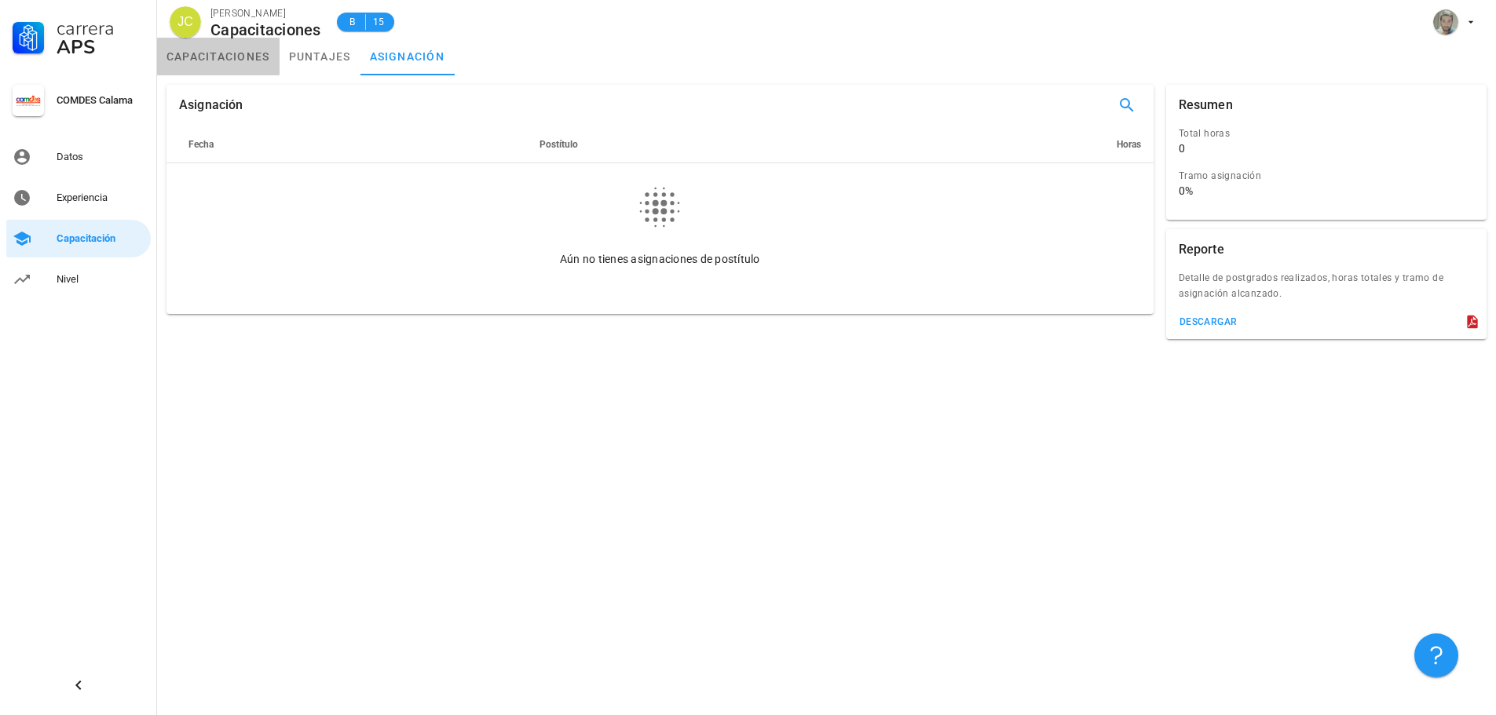
click at [236, 54] on link "capacitaciones" at bounding box center [218, 57] width 122 height 38
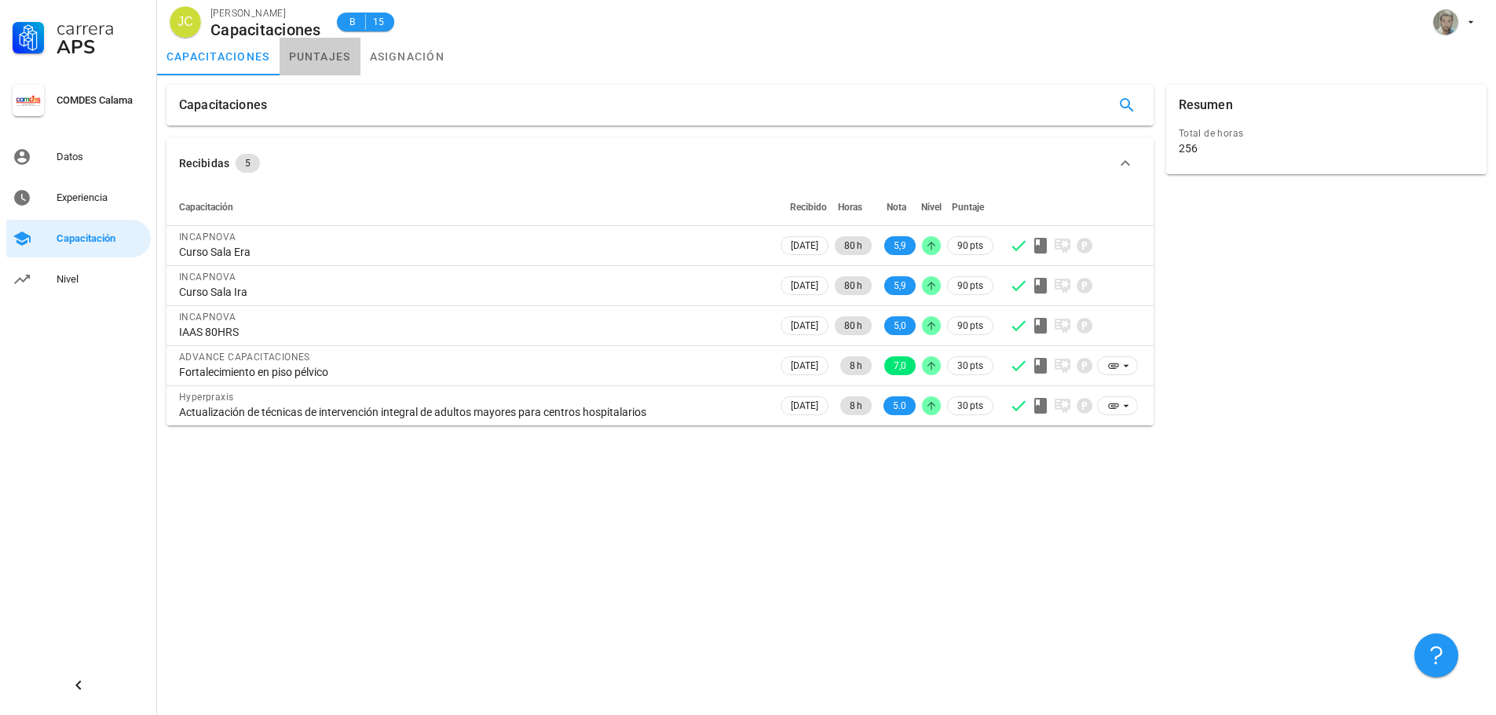
click at [291, 43] on link "puntajes" at bounding box center [320, 57] width 81 height 38
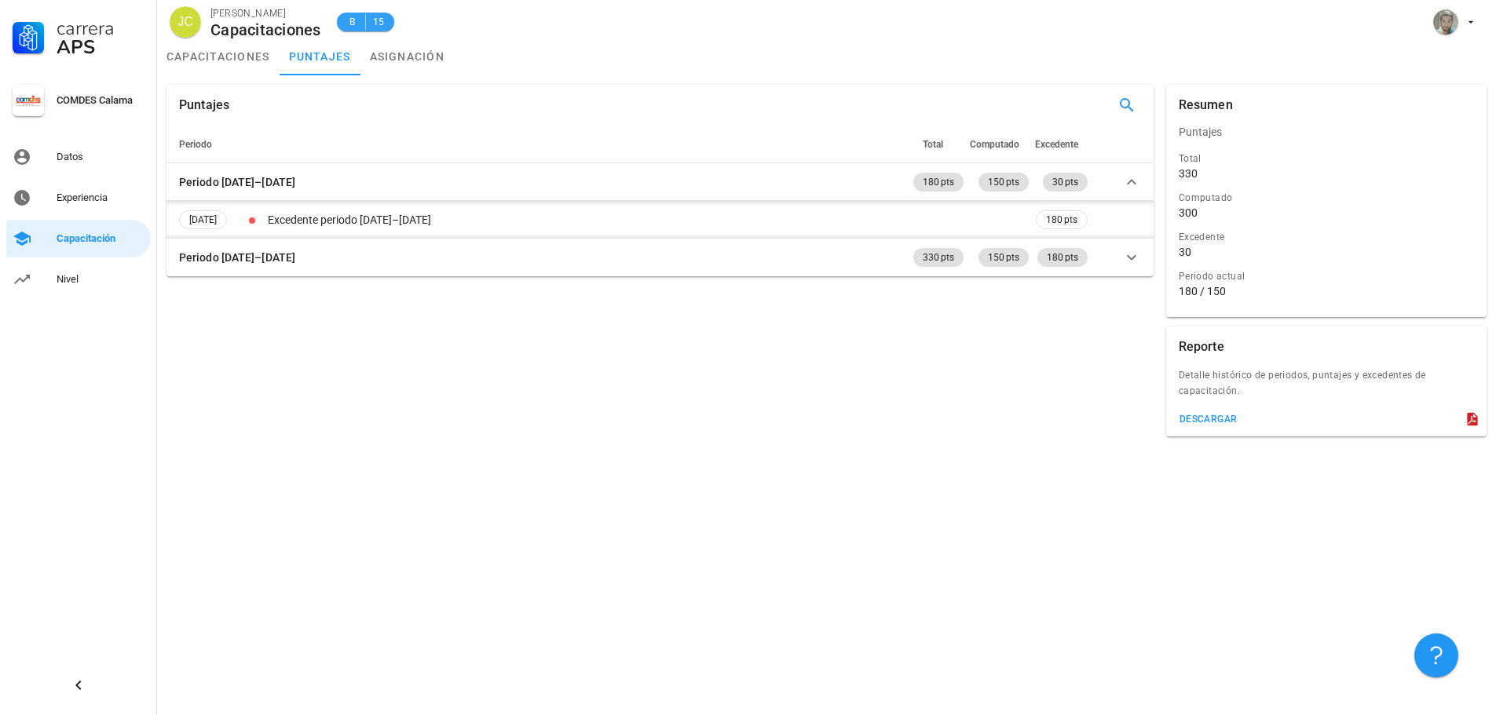
click at [359, 20] on span "B" at bounding box center [352, 22] width 13 height 16
click at [301, 28] on div "Capacitaciones" at bounding box center [265, 29] width 111 height 17
click at [123, 82] on div "COMDES Calama" at bounding box center [78, 107] width 144 height 57
click at [119, 107] on div "COMDES Calama" at bounding box center [101, 100] width 88 height 25
click at [119, 100] on div "COMDES Calama" at bounding box center [101, 100] width 88 height 13
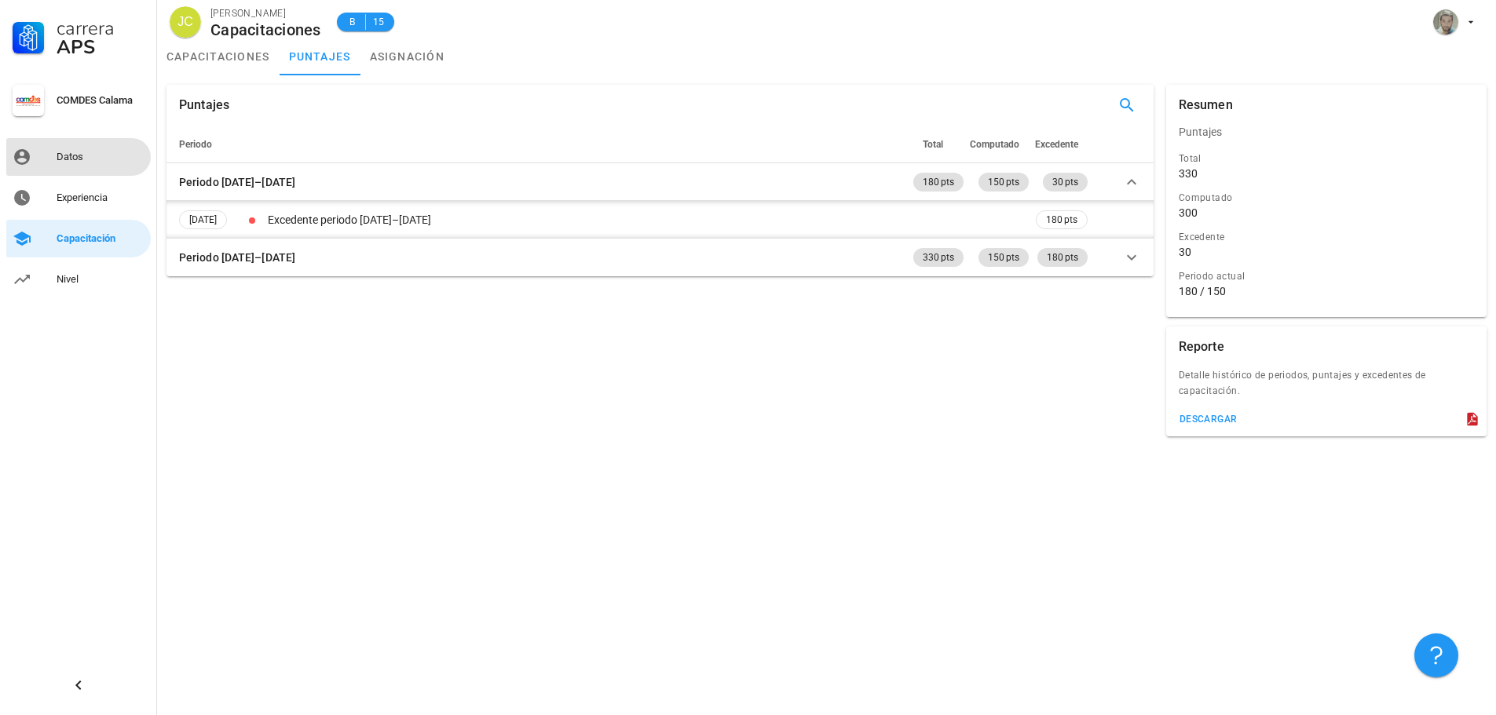
click at [107, 154] on div "Datos" at bounding box center [101, 157] width 88 height 13
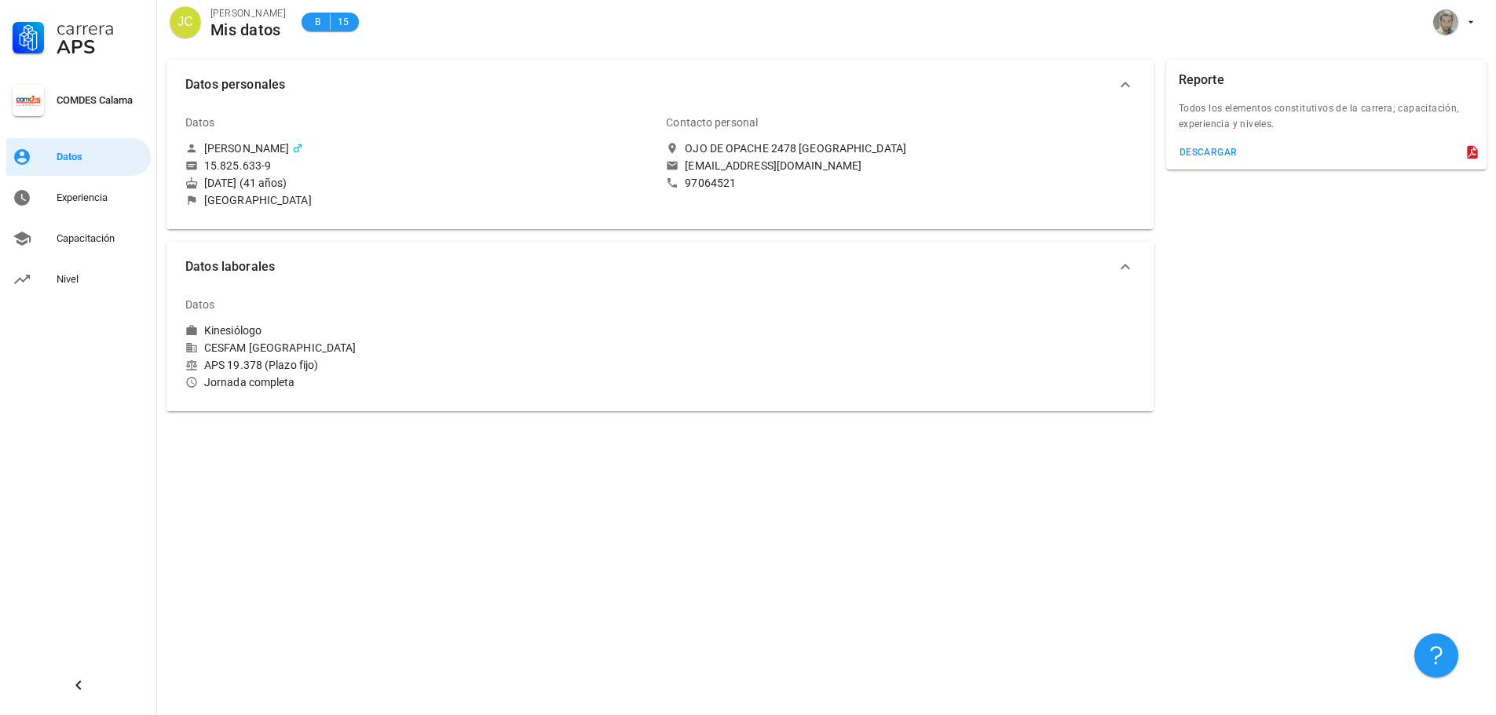
click at [264, 374] on div "Datos Kinesiólogo CESFAM [GEOGRAPHIC_DATA] APS 19.378 (Plazo fijo) Jornada comp…" at bounding box center [419, 338] width 468 height 104
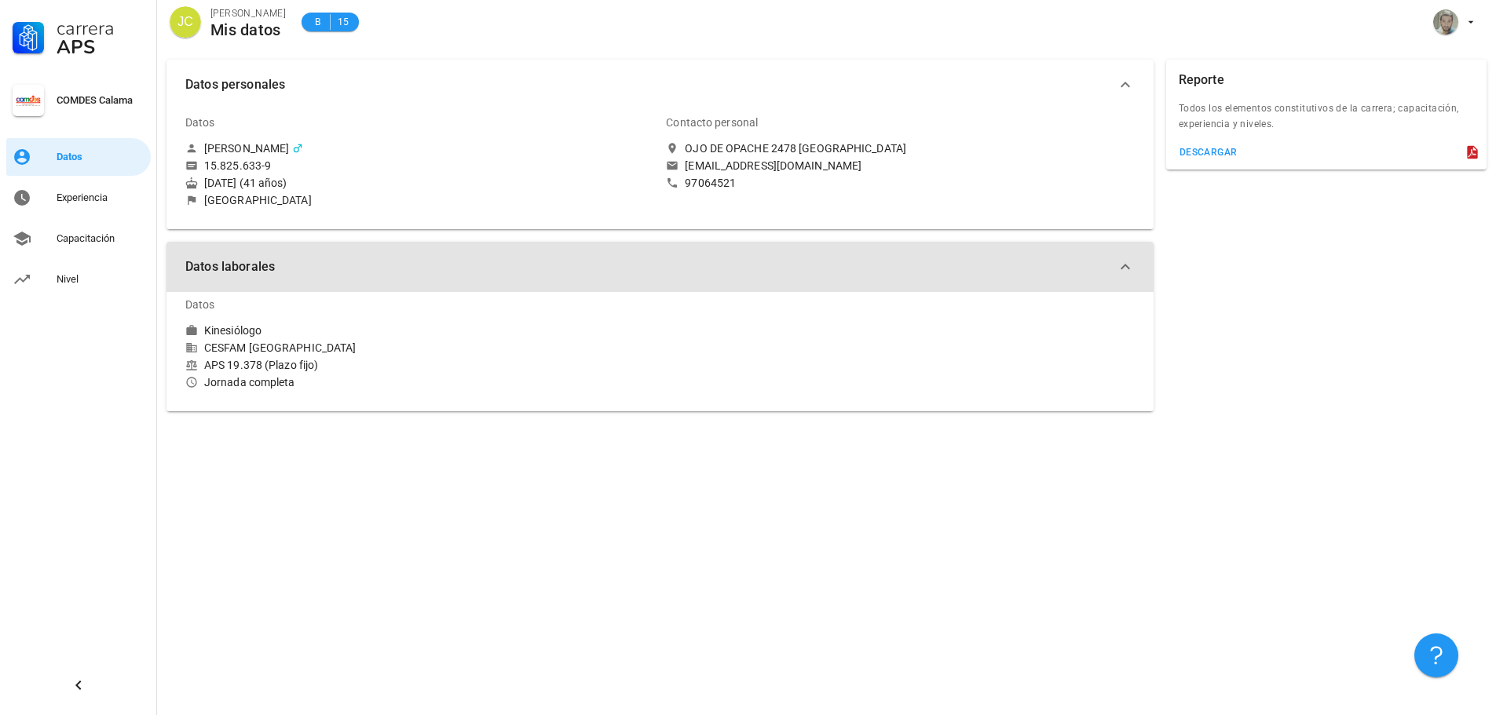
click at [1120, 271] on icon "button" at bounding box center [1125, 267] width 19 height 19
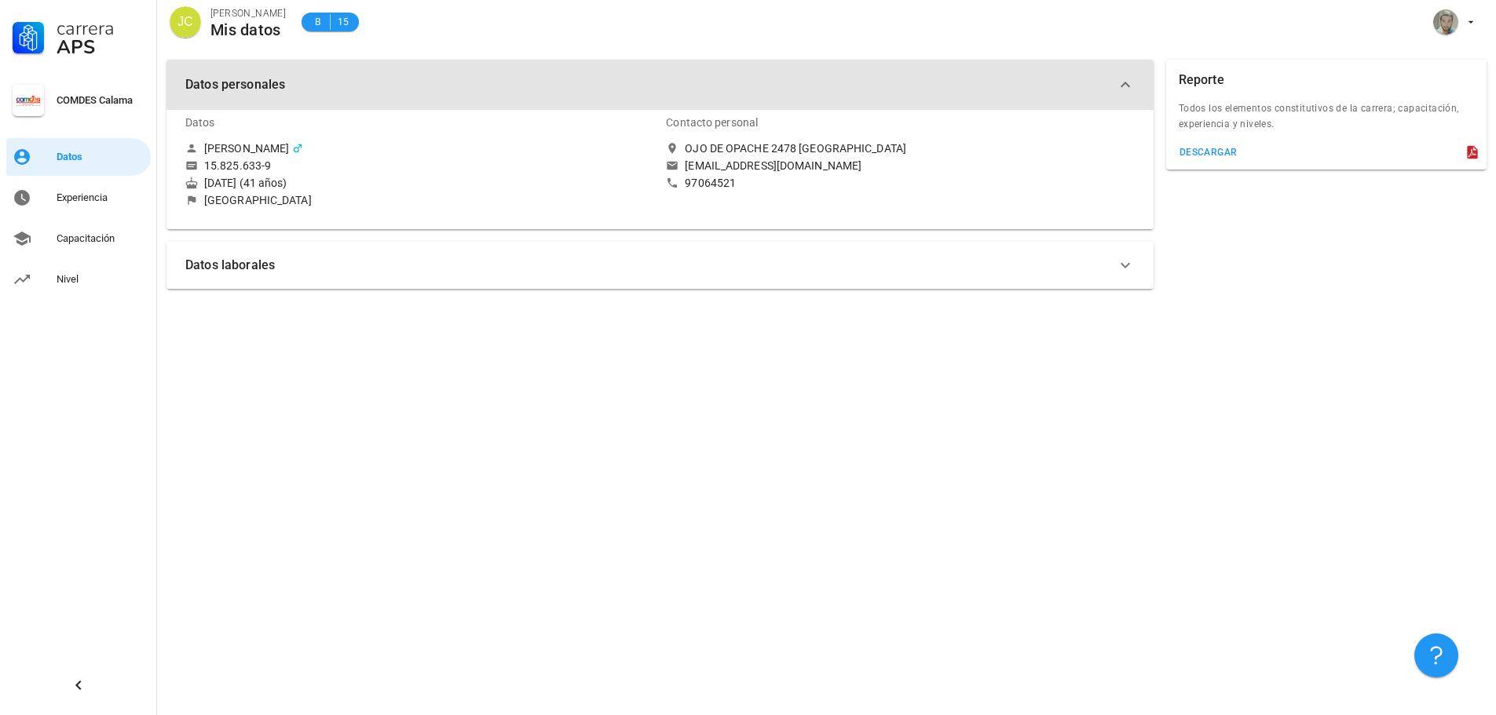
click at [1127, 90] on icon "button" at bounding box center [1125, 84] width 19 height 19
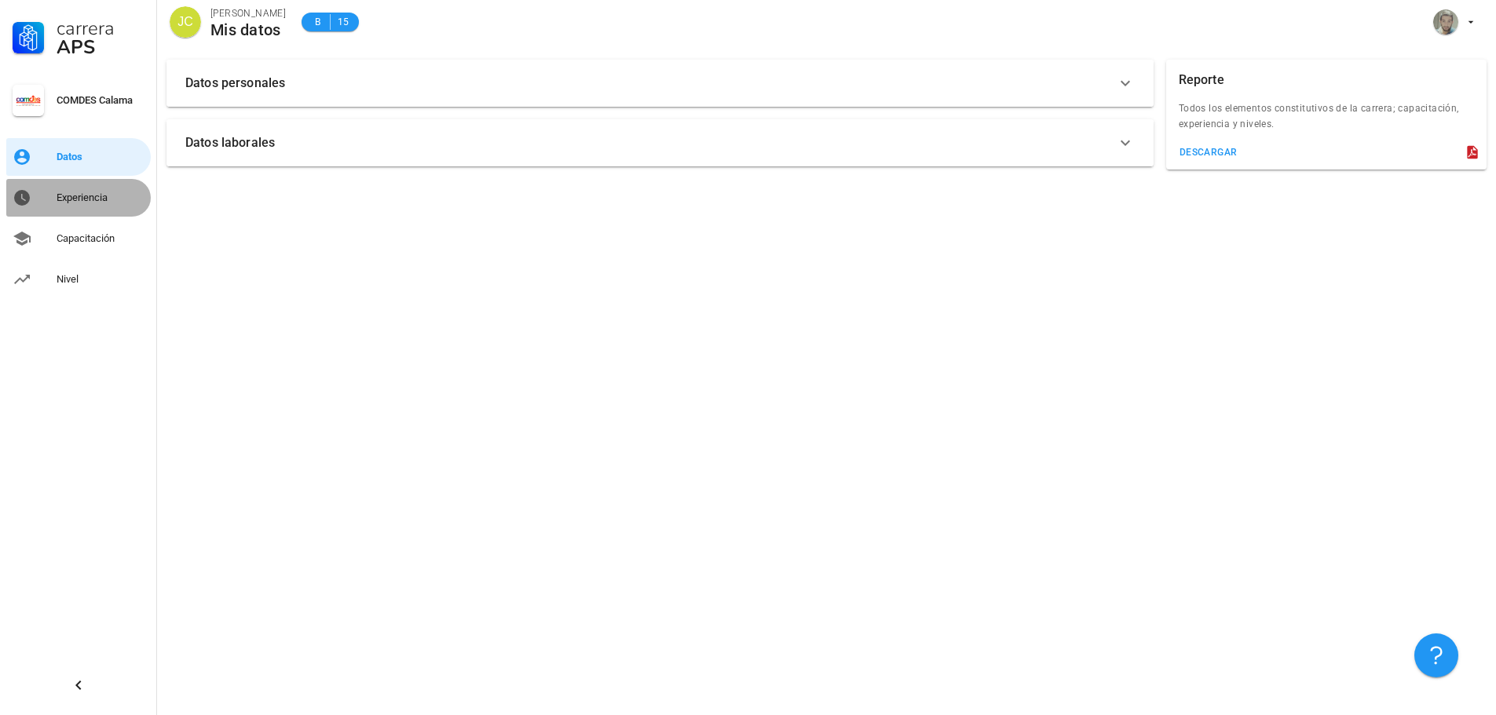
click at [91, 192] on div "Experiencia" at bounding box center [101, 197] width 88 height 25
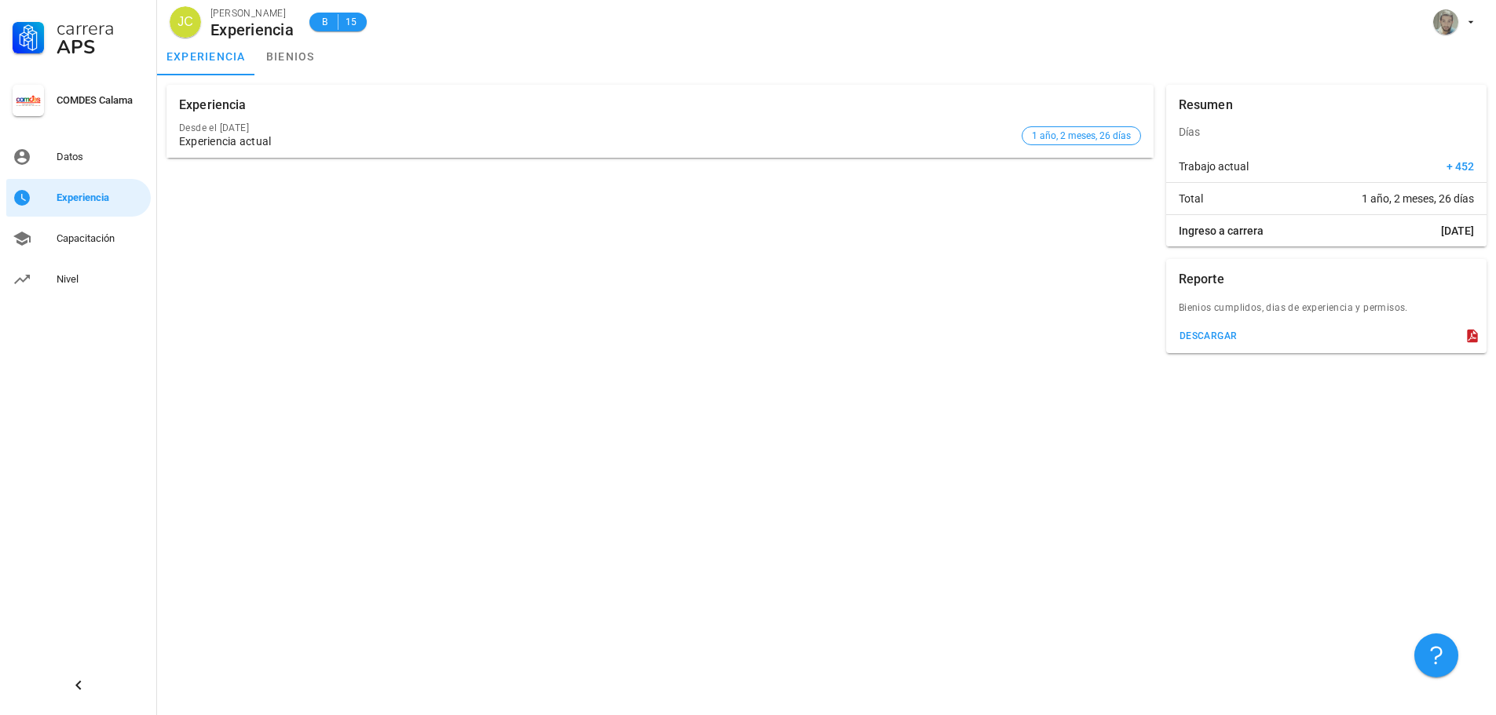
click at [518, 329] on div "Experiencia Desde el [DATE] Experiencia actual 1 año, 2 meses, 26 días" at bounding box center [660, 219] width 1000 height 281
click at [754, 58] on div "experiencia bienios" at bounding box center [826, 57] width 1339 height 38
